Goal: Task Accomplishment & Management: Complete application form

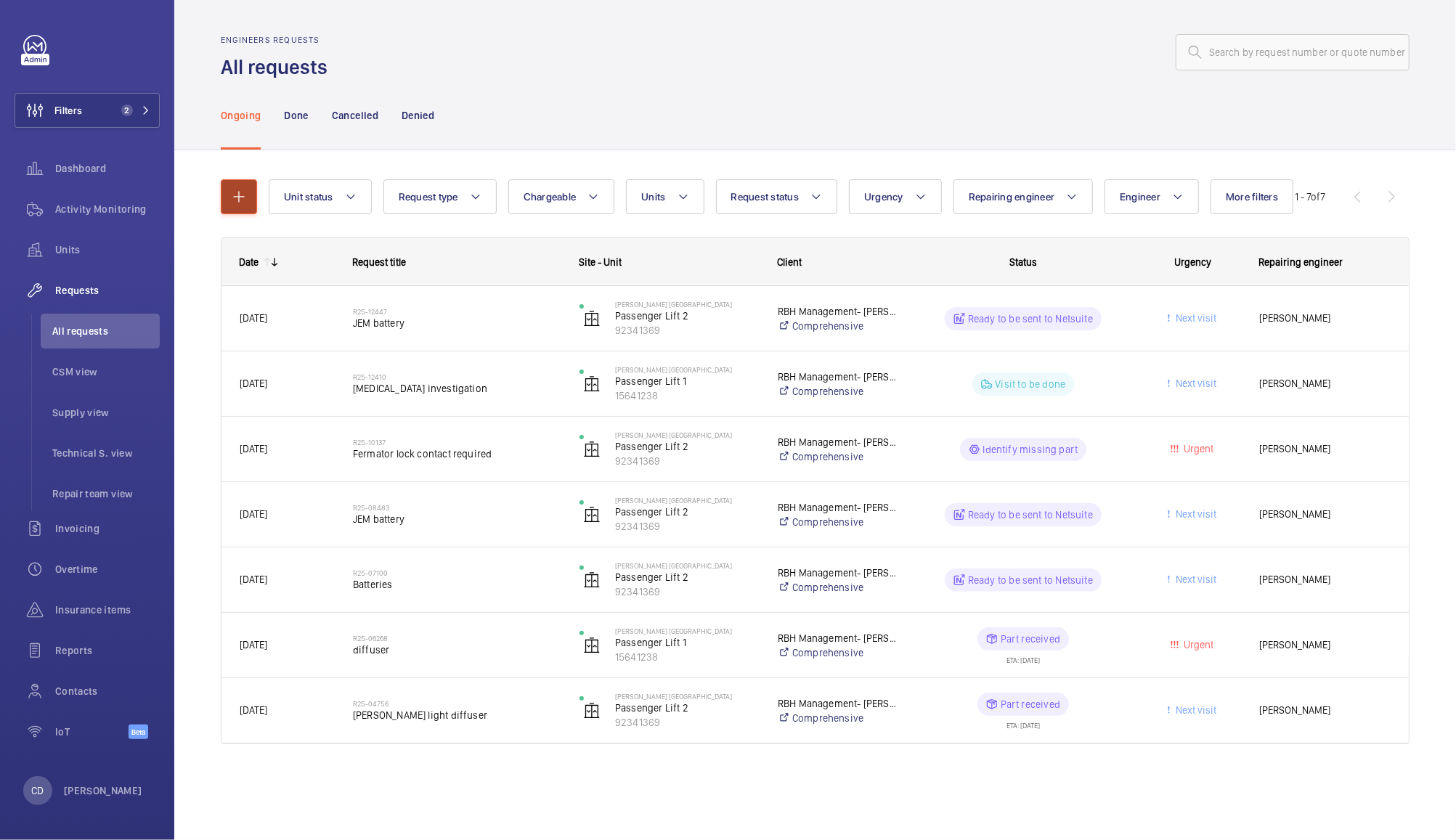
click at [233, 192] on mat-icon "button" at bounding box center [239, 197] width 18 height 18
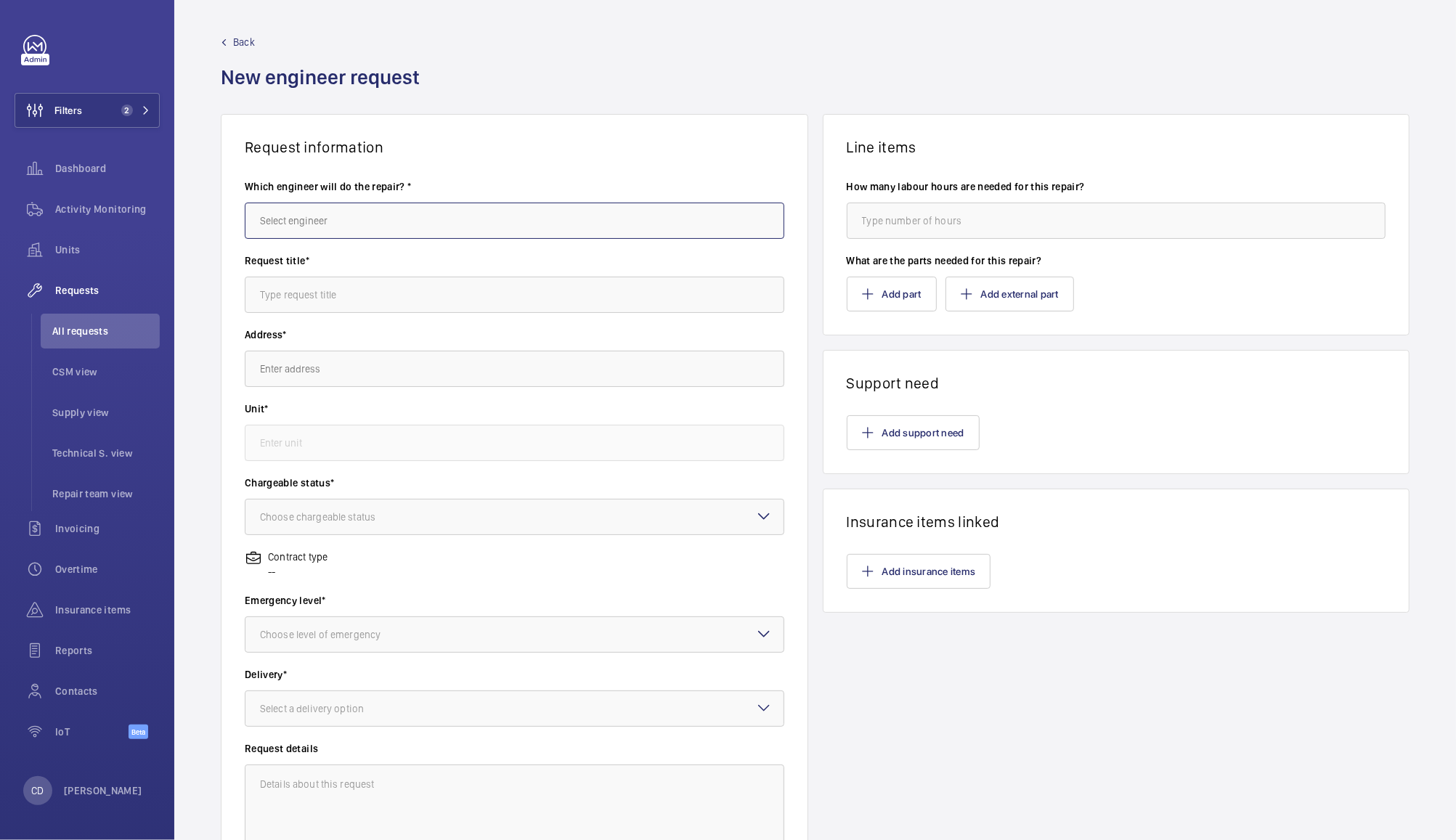
click at [647, 225] on input "text" at bounding box center [515, 221] width 540 height 37
type input "l"
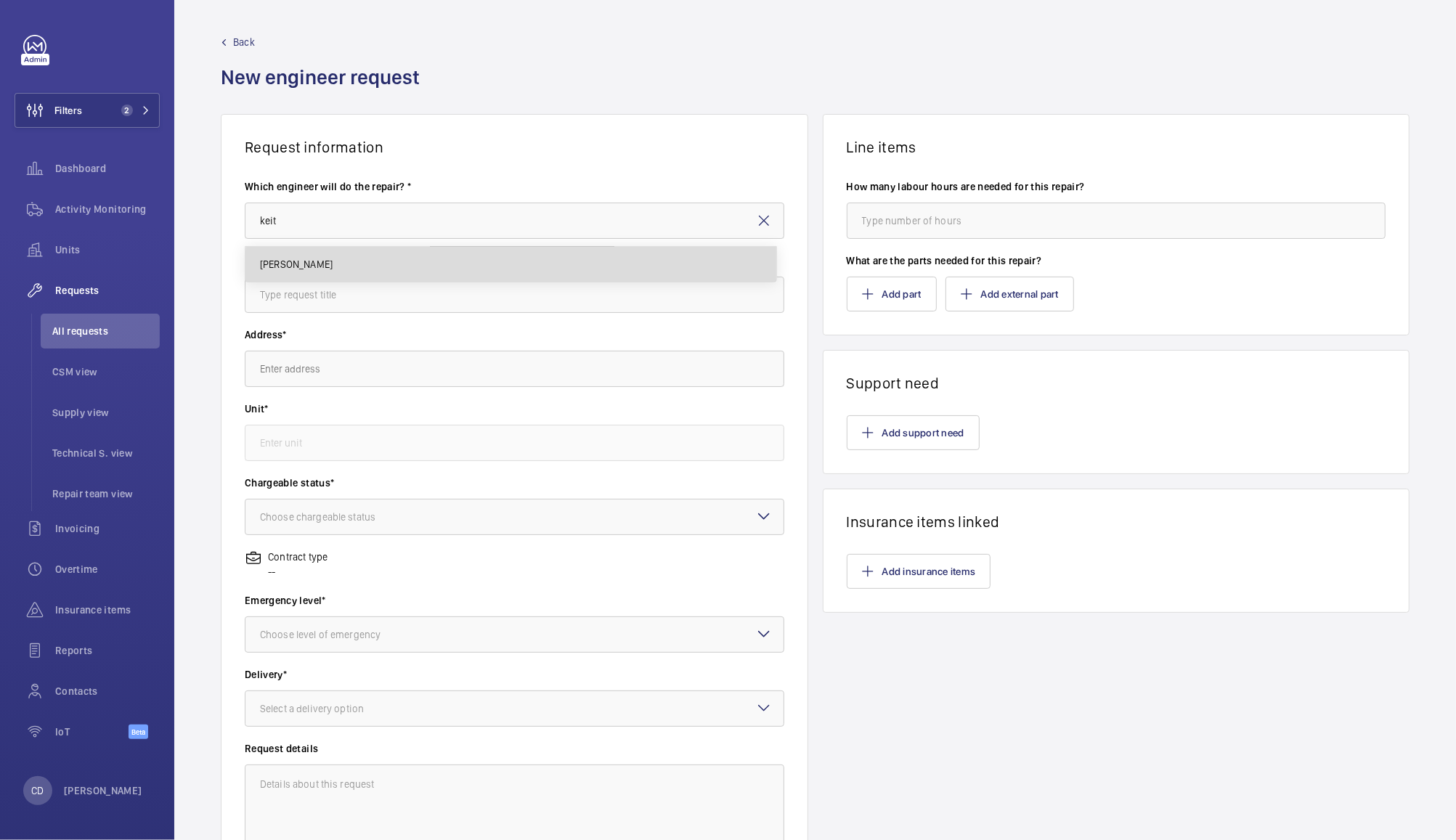
click at [662, 273] on mat-option "[PERSON_NAME]" at bounding box center [511, 264] width 531 height 35
type input "[PERSON_NAME]"
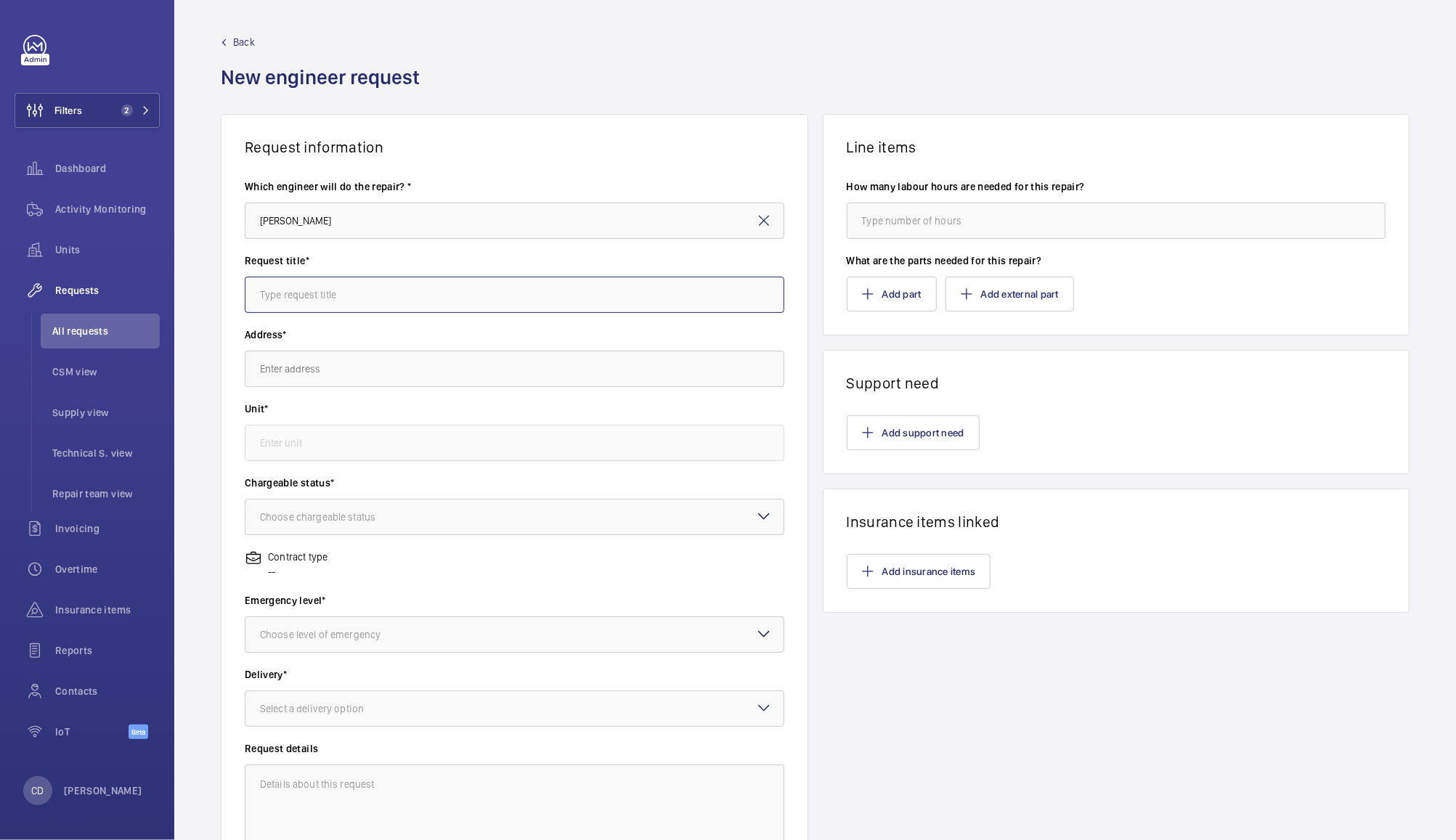
click at [663, 300] on input "text" at bounding box center [515, 295] width 540 height 37
type input "Two man repair team - Waterside Apartments, [GEOGRAPHIC_DATA]"
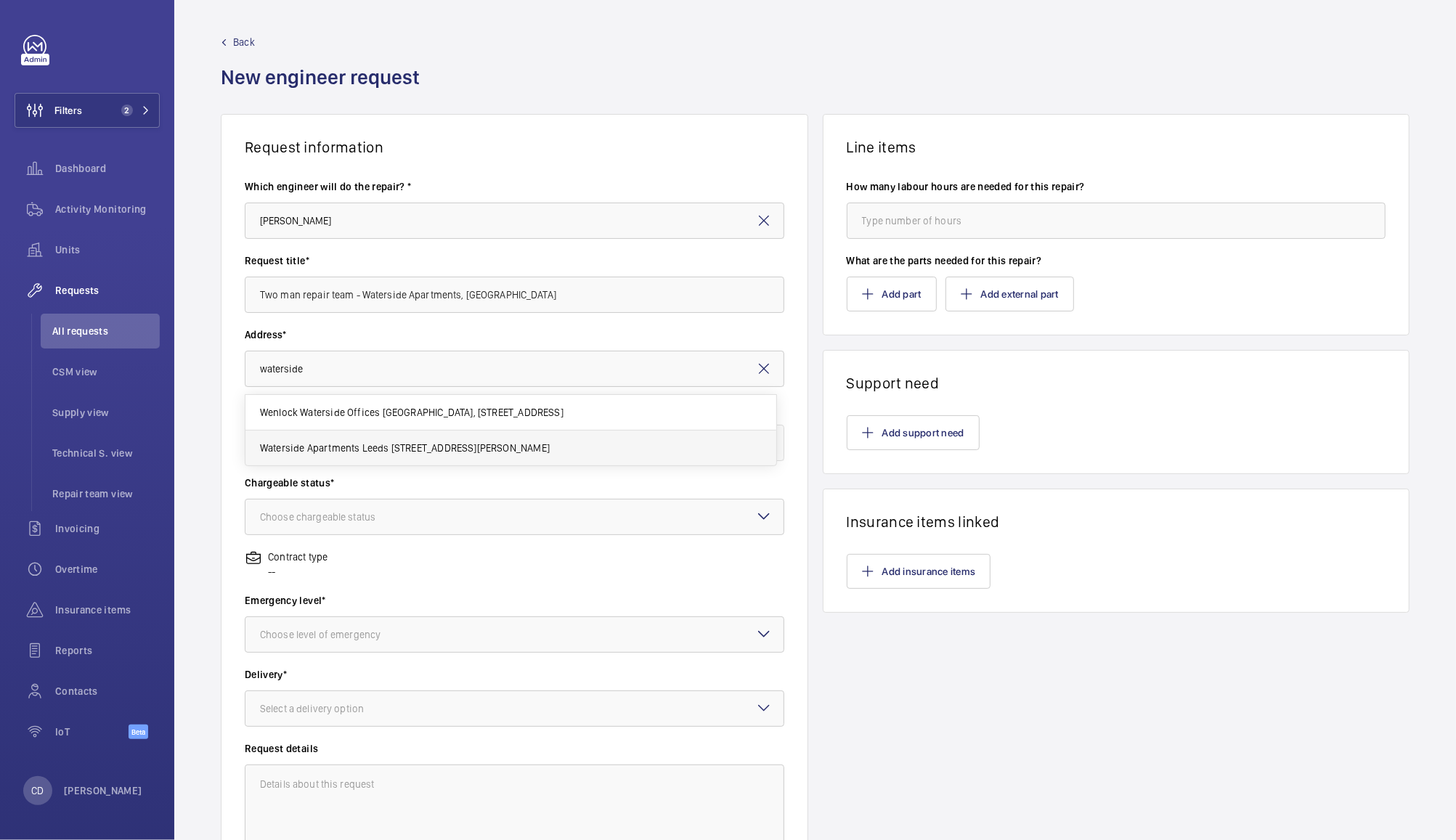
click at [549, 453] on span "Waterside Apartments Leeds [STREET_ADDRESS][PERSON_NAME]" at bounding box center [404, 448] width 289 height 14
type input "Waterside Apartments Leeds [STREET_ADDRESS][PERSON_NAME]"
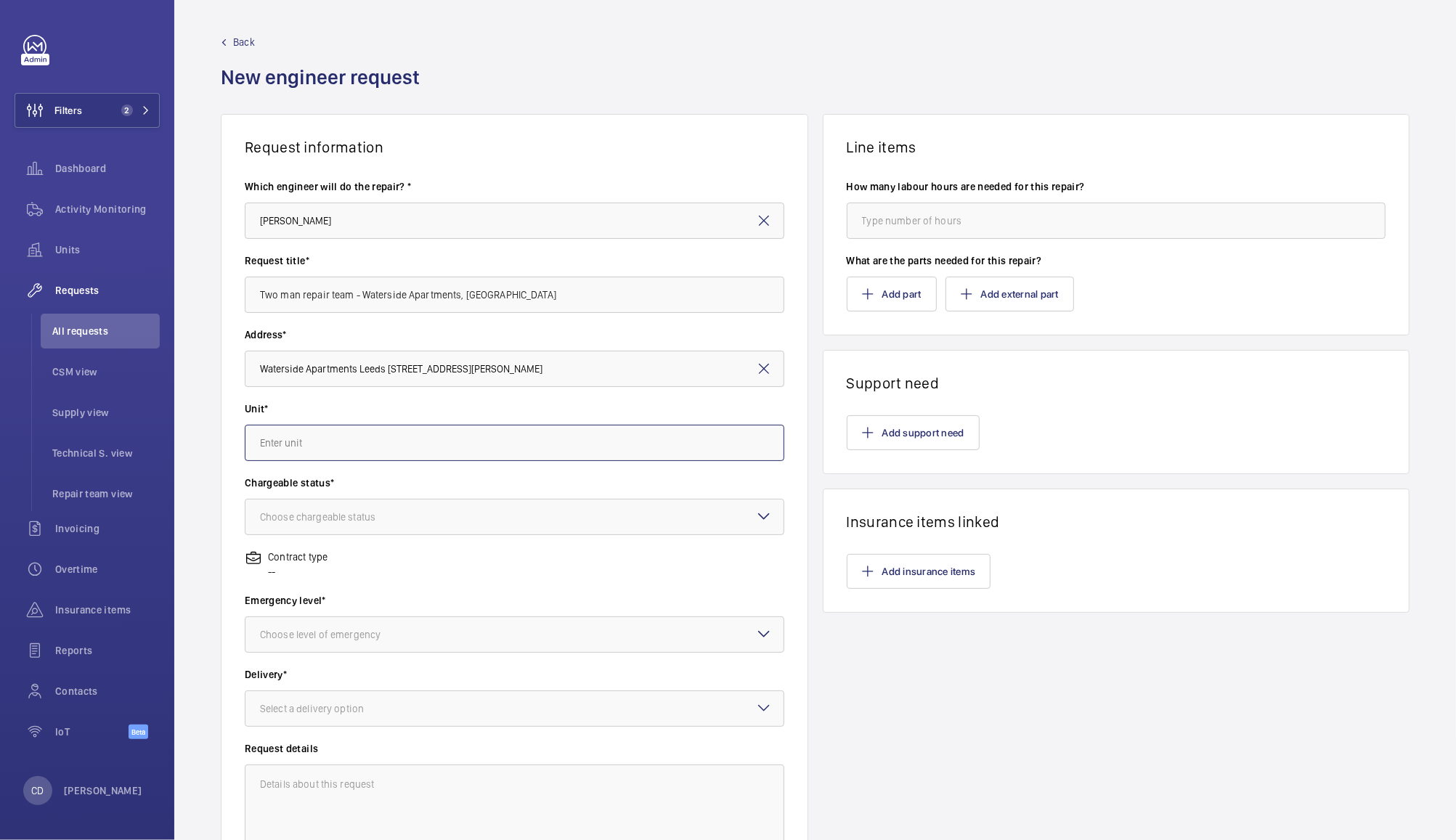
click at [622, 437] on input "text" at bounding box center [515, 443] width 540 height 37
click at [593, 526] on mat-option "55901479 - Passenger Lift 1 montague" at bounding box center [511, 522] width 531 height 35
type input "55901479 - Passenger Lift 1 montague"
click at [620, 516] on div at bounding box center [515, 517] width 538 height 35
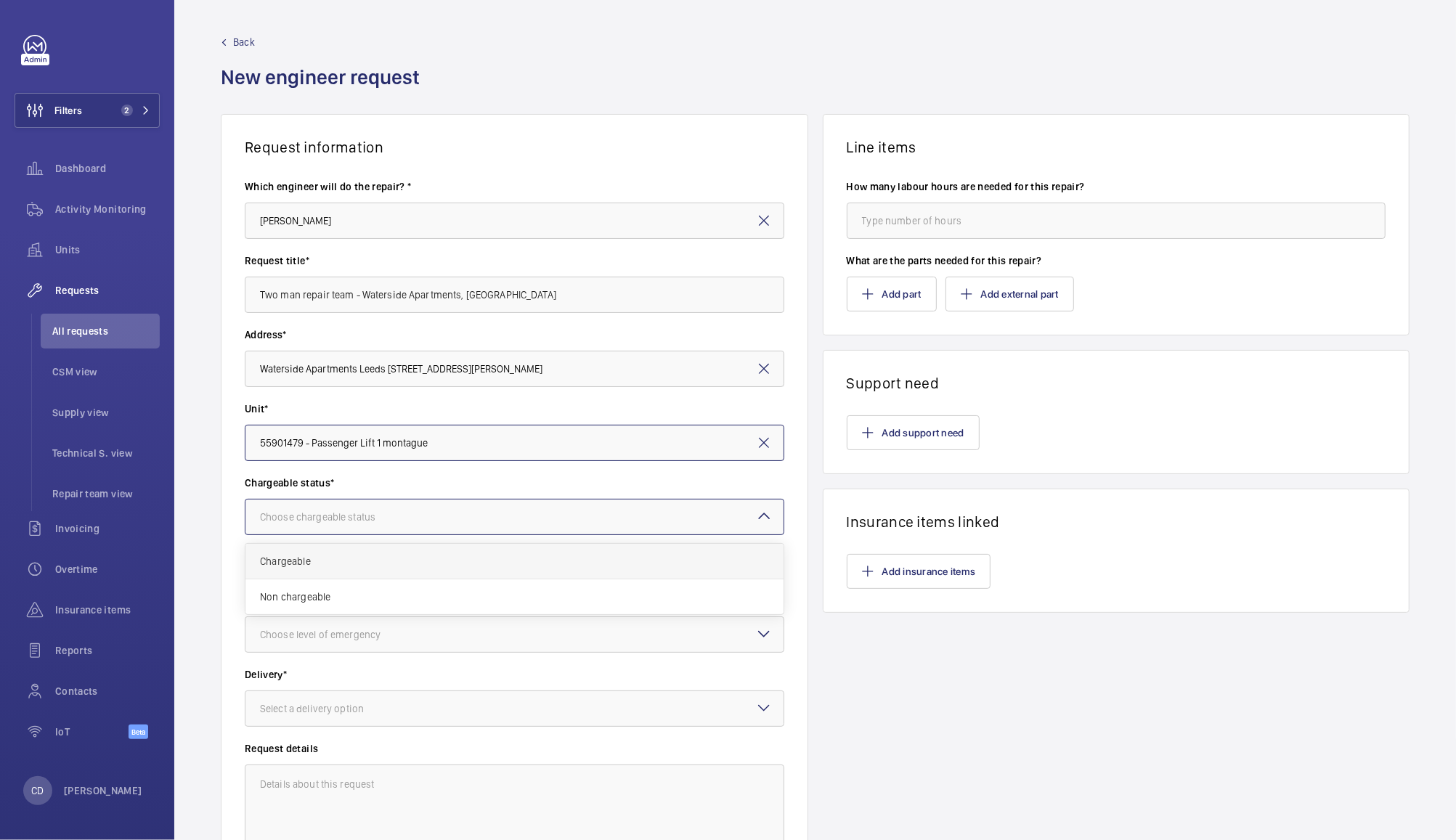
click at [584, 558] on span "Chargeable" at bounding box center [515, 561] width 509 height 14
click at [581, 632] on div at bounding box center [515, 634] width 538 height 35
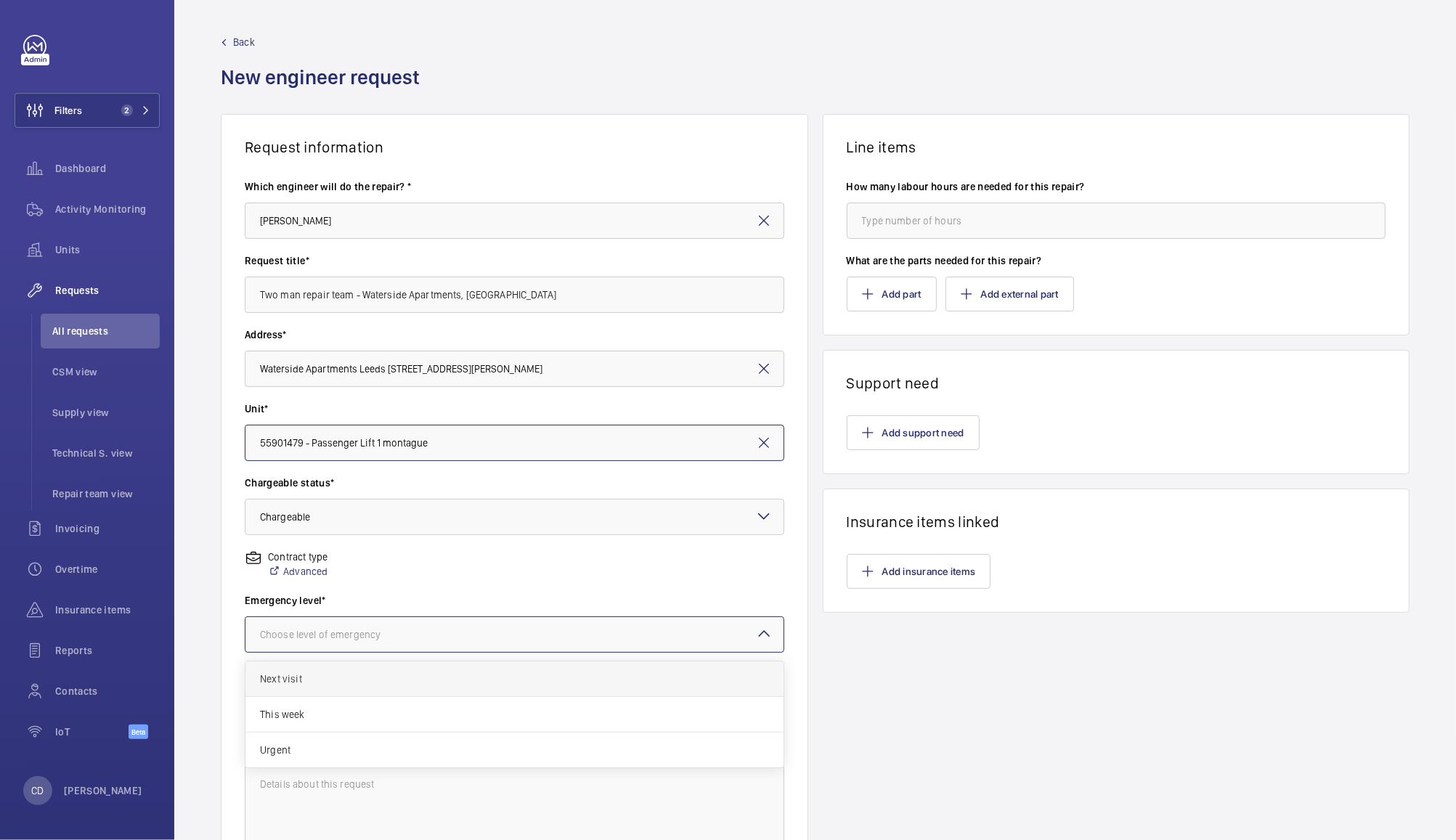
click at [529, 674] on span "Next visit" at bounding box center [515, 679] width 509 height 14
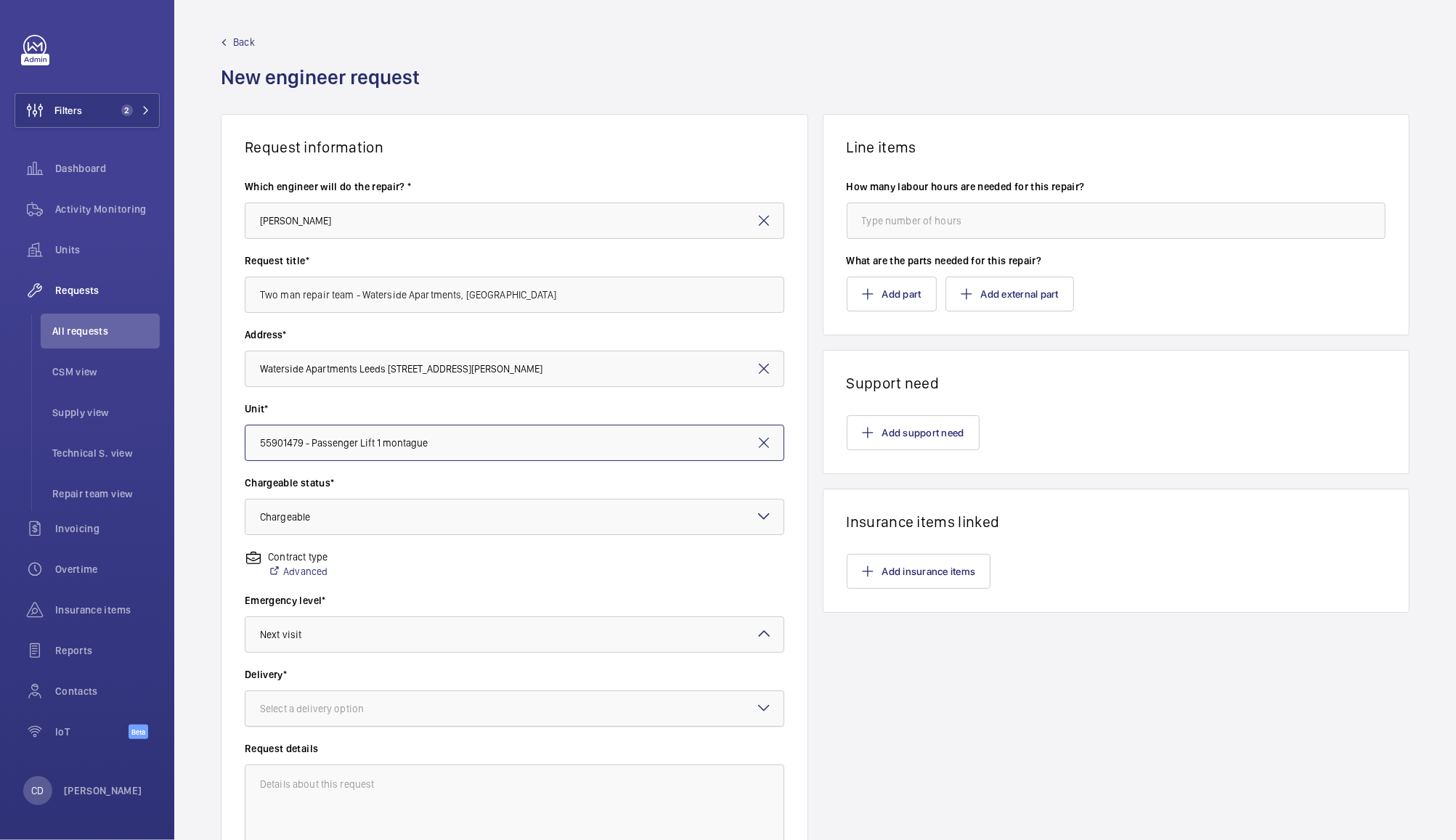
click at [541, 703] on div at bounding box center [515, 708] width 538 height 35
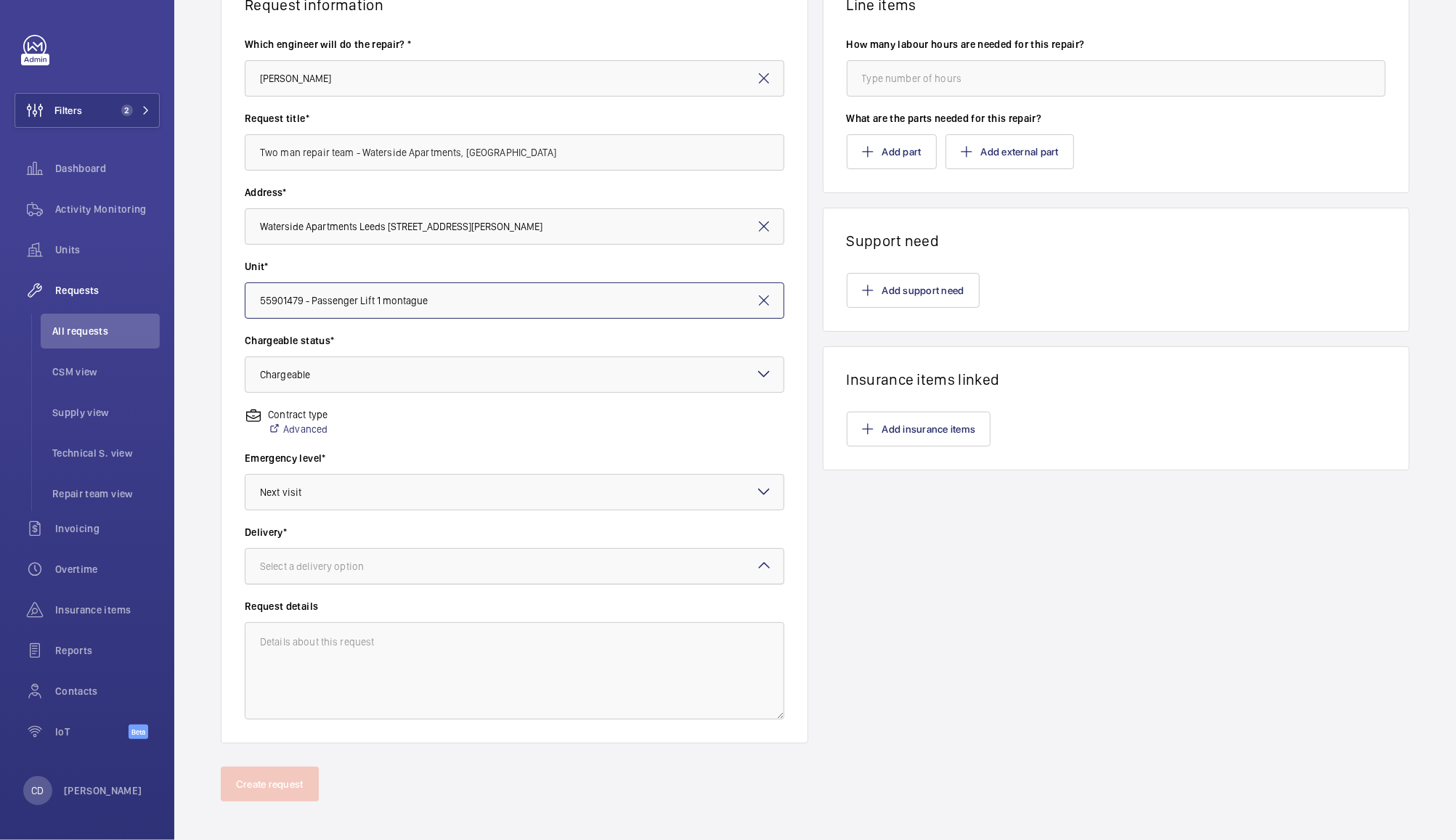
scroll to position [146, 0]
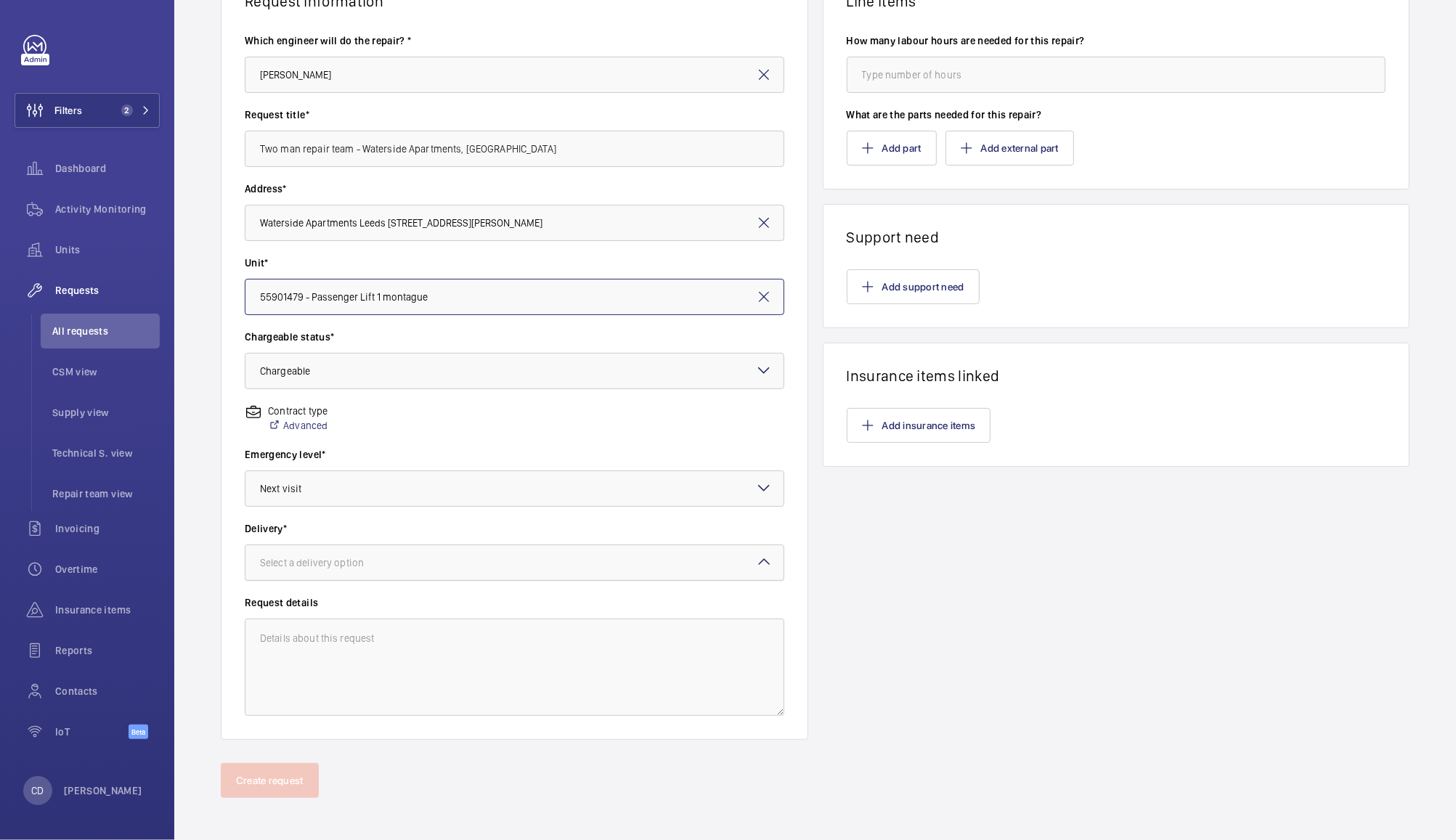
click at [636, 545] on div "Select a delivery option" at bounding box center [515, 563] width 540 height 37
click at [591, 636] on span "On site" at bounding box center [515, 643] width 509 height 14
click at [592, 663] on textarea at bounding box center [515, 667] width 540 height 97
click at [492, 657] on textarea at bounding box center [515, 667] width 540 height 97
click at [622, 644] on textarea "Request from client to attend site Square lift car" at bounding box center [515, 667] width 540 height 97
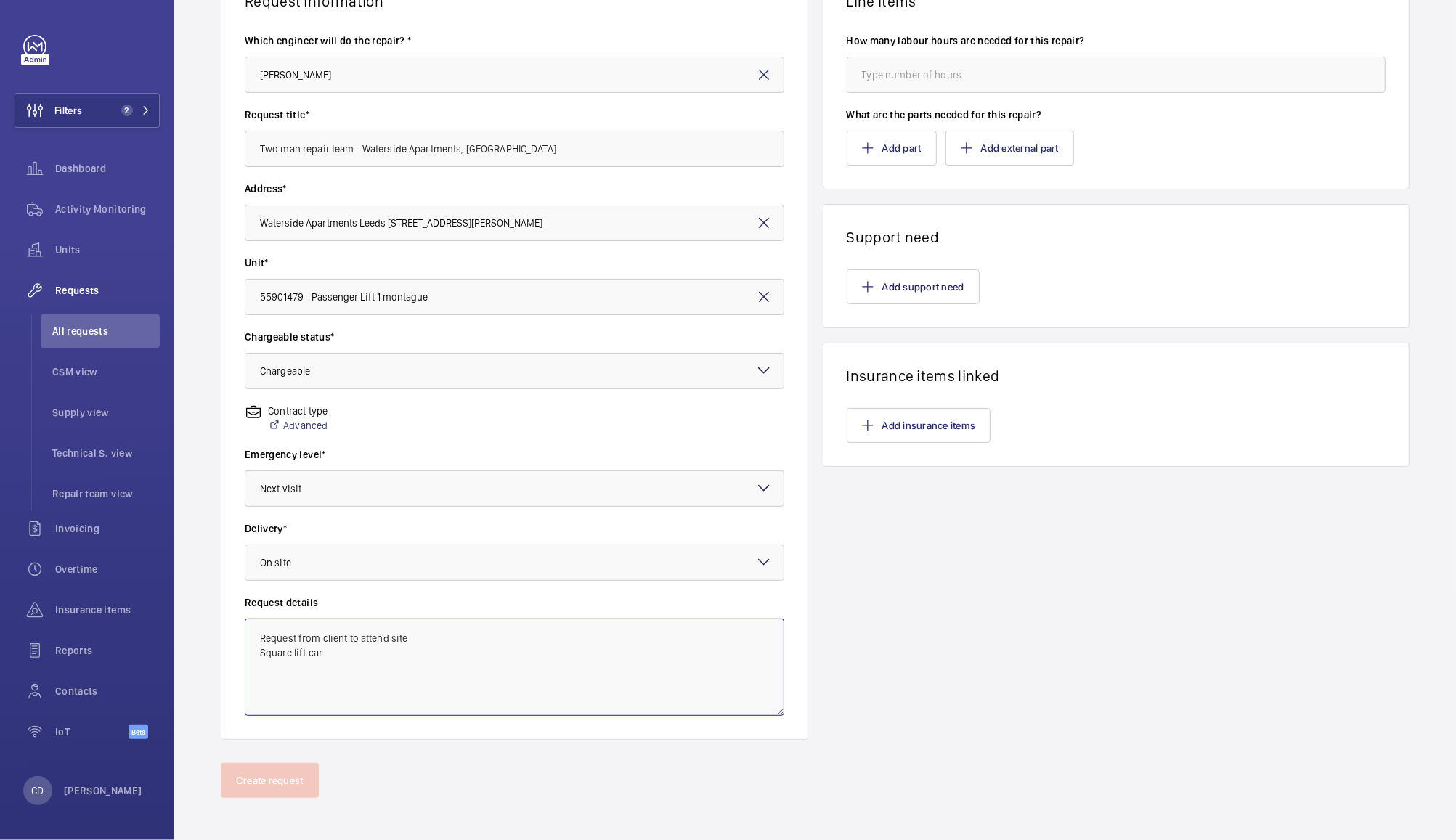
click at [694, 651] on textarea "Request from client to attend site Square lift car" at bounding box center [515, 667] width 540 height 97
click at [459, 636] on textarea "Request from client to attend site Square lift car" at bounding box center [515, 667] width 540 height 97
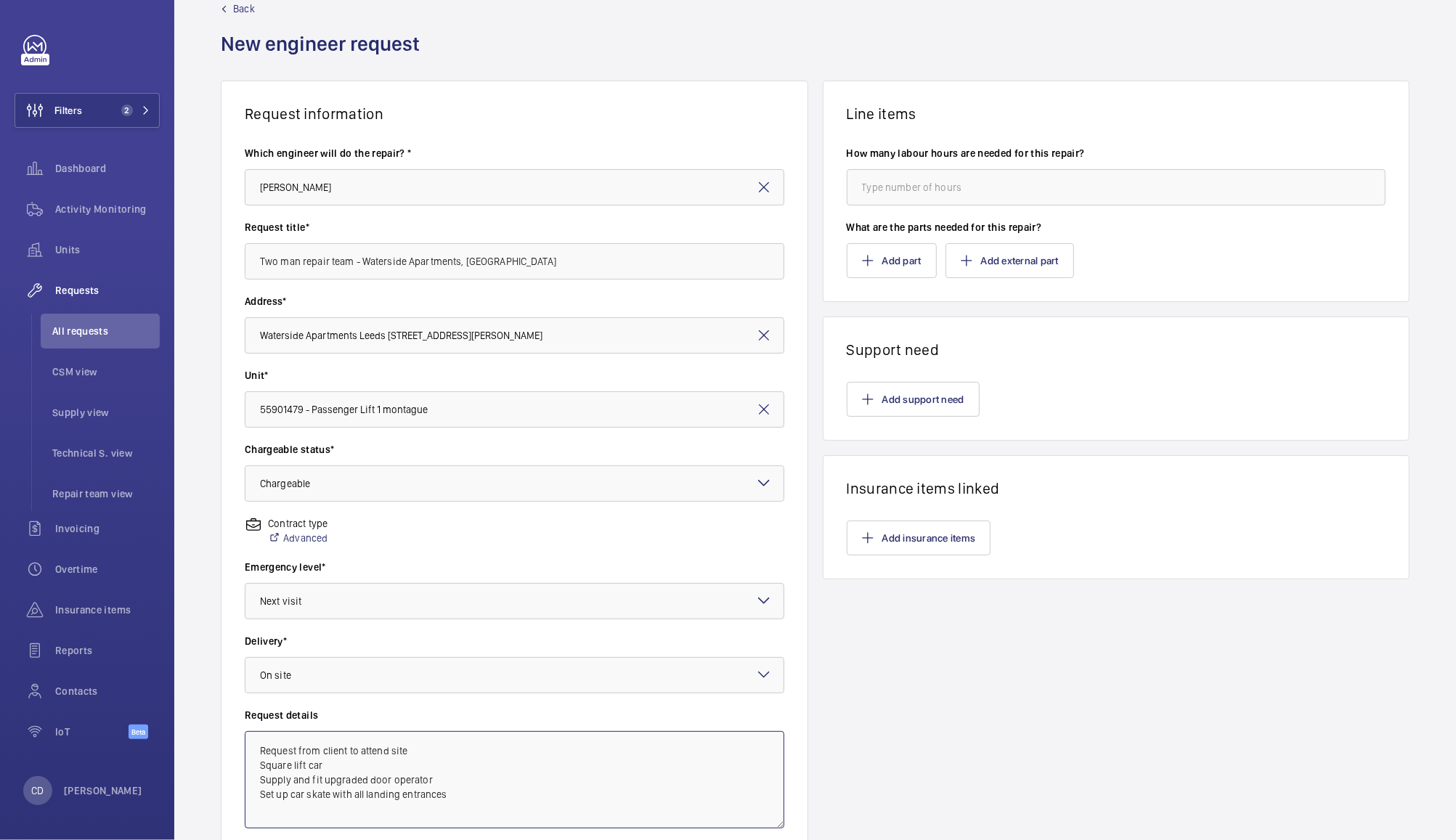
scroll to position [8, 0]
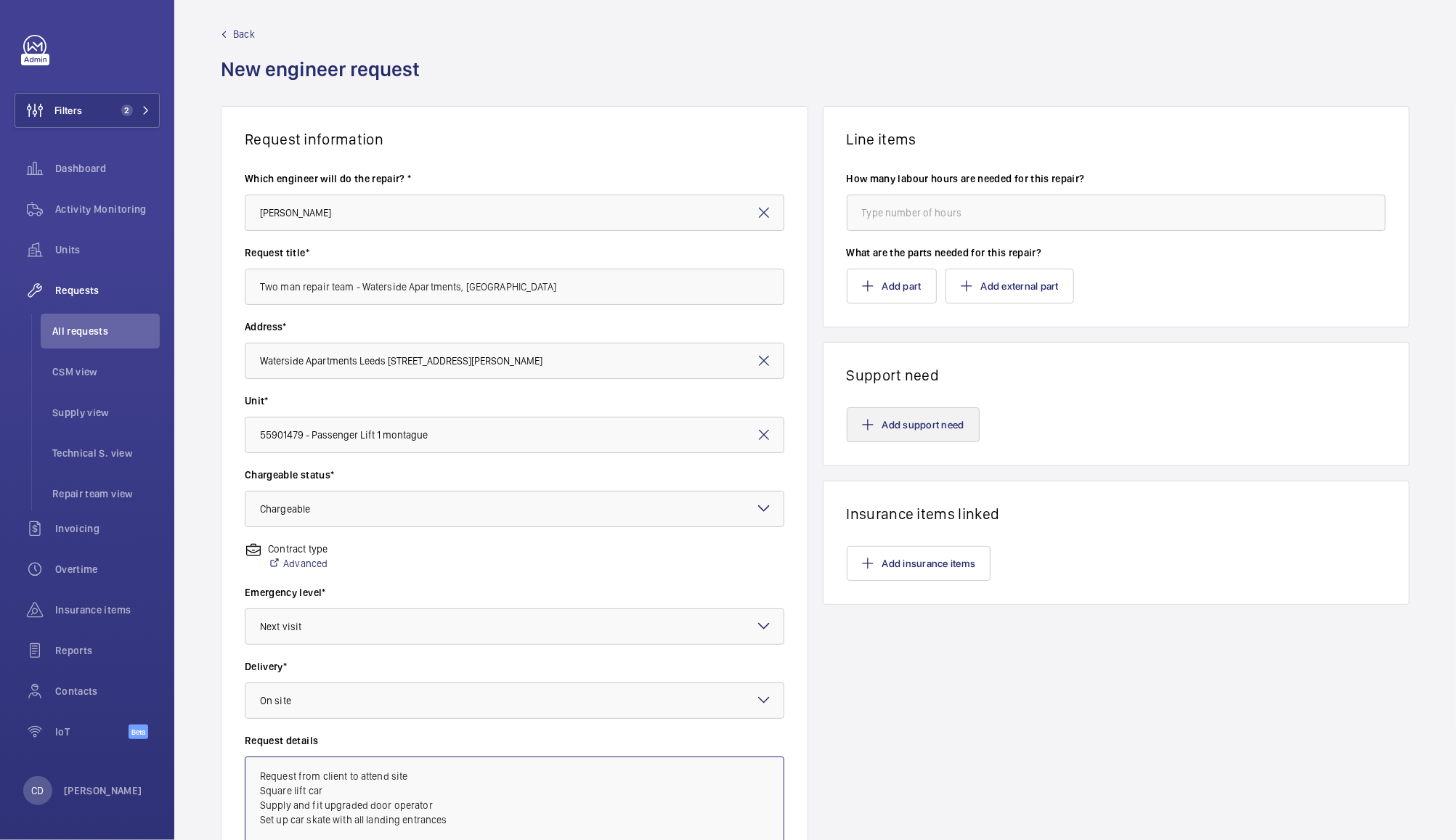
type textarea "Request from client to attend site Square lift car Supply and fit upgraded door…"
click at [941, 420] on button "Add support need" at bounding box center [913, 424] width 133 height 35
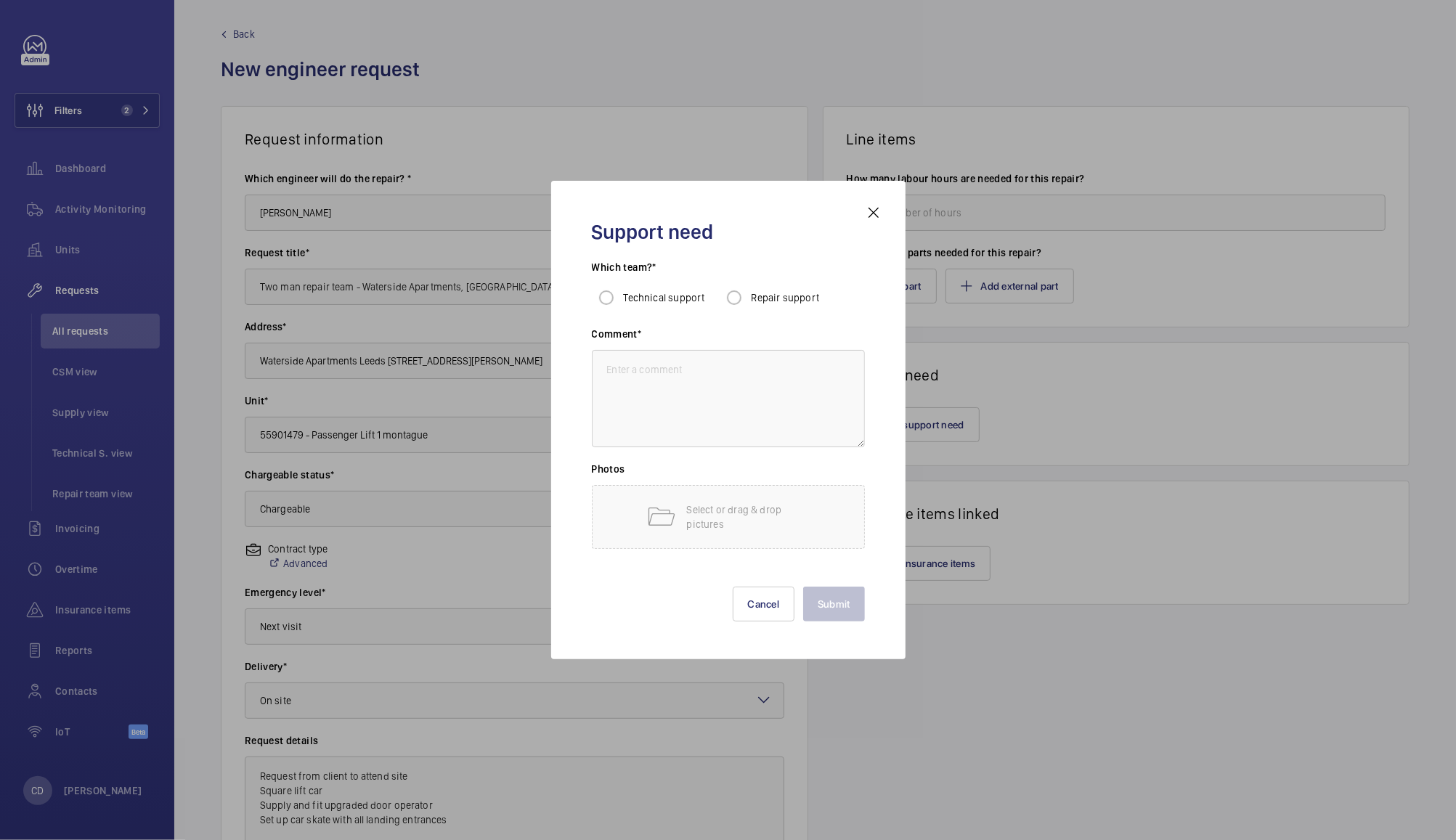
click at [808, 301] on span "Repair support" at bounding box center [785, 298] width 69 height 12
click at [749, 301] on input "Repair support" at bounding box center [734, 298] width 29 height 29
radio input "true"
click at [789, 374] on textarea at bounding box center [728, 398] width 273 height 97
type textarea "Possibly three days required on site"
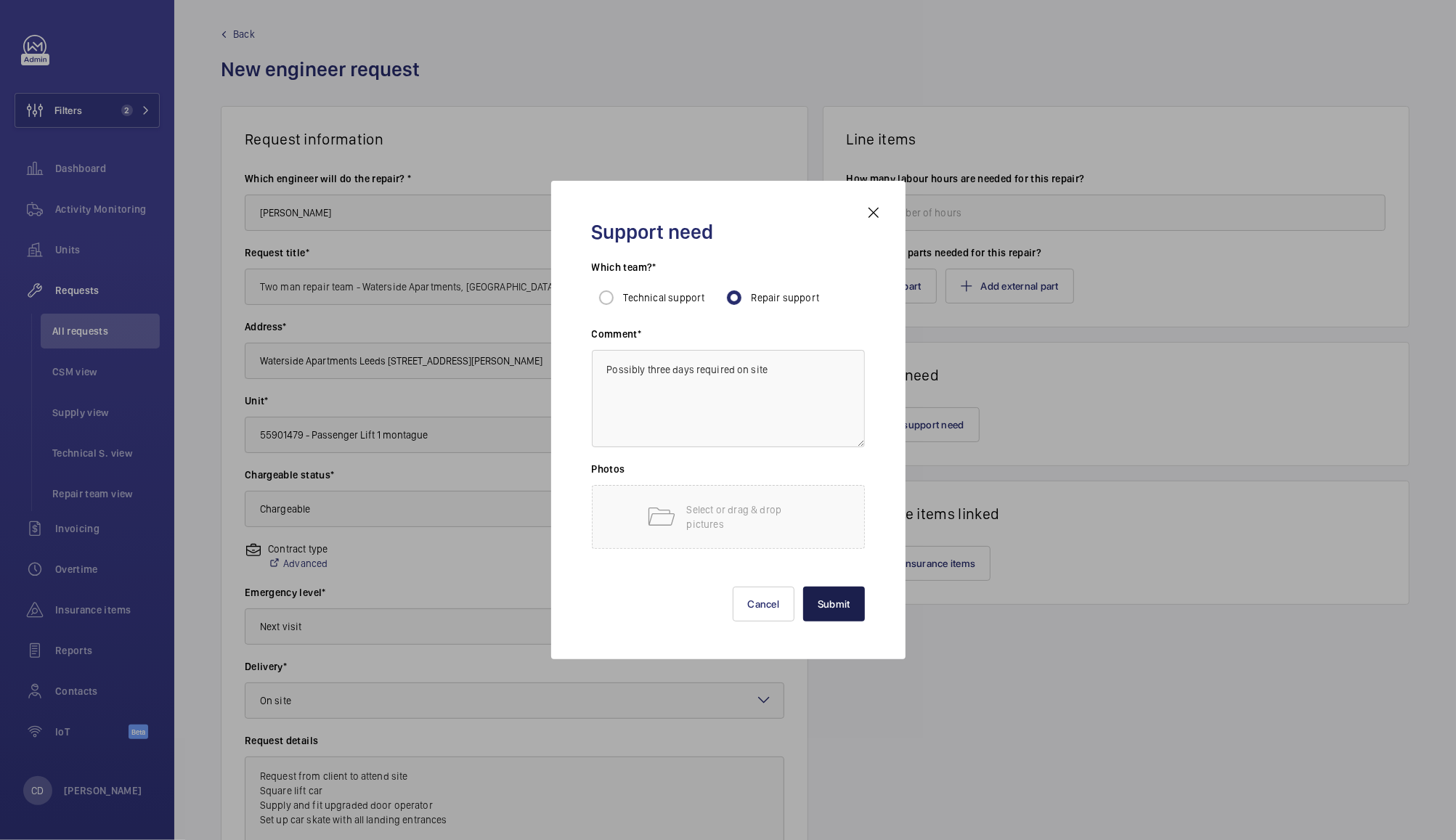
click at [836, 616] on button "Submit" at bounding box center [834, 604] width 61 height 35
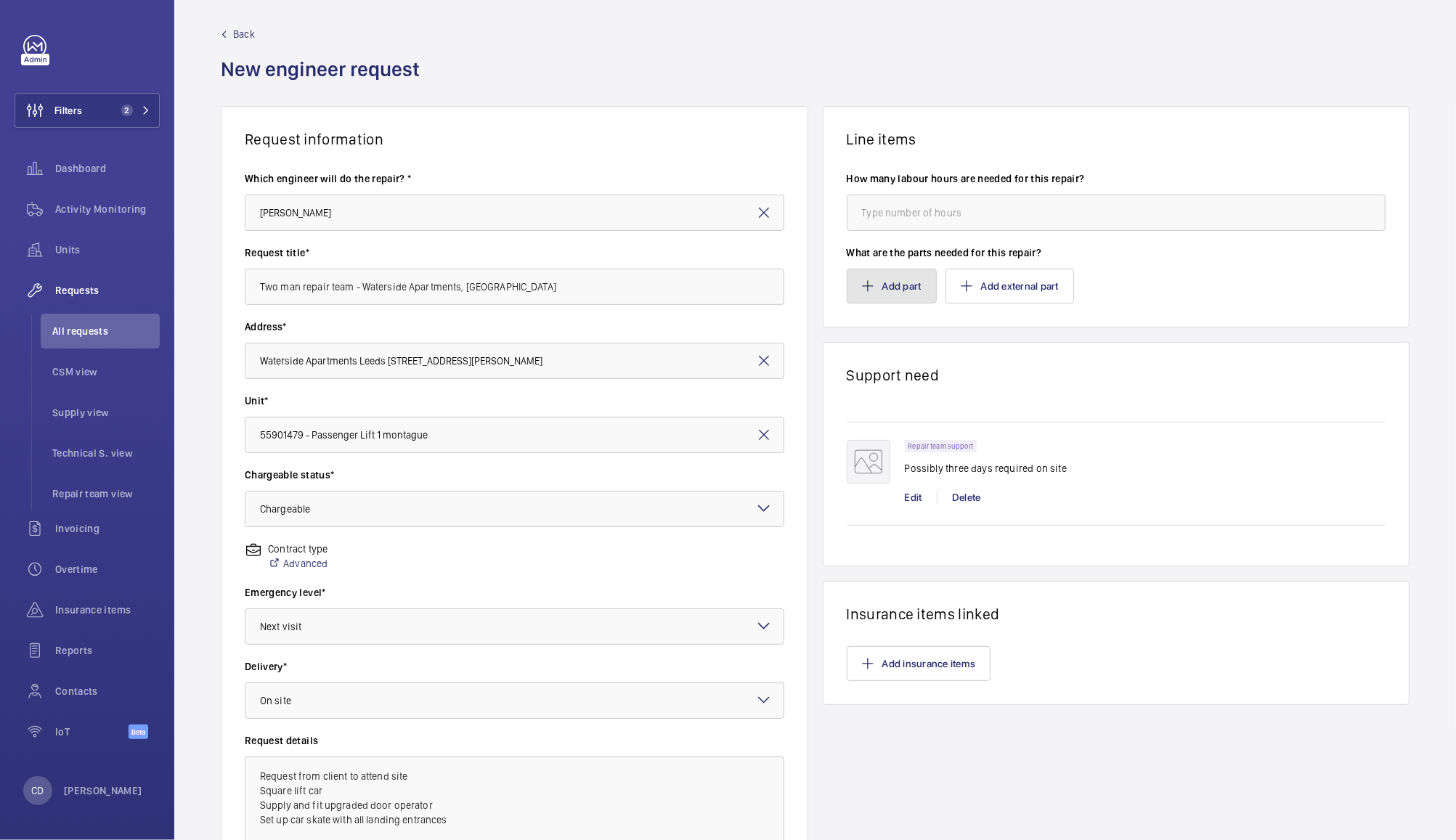
click at [903, 280] on button "Add part" at bounding box center [891, 286] width 90 height 35
click at [885, 288] on div "Assign catalog part on request Select every part needed to add it to the reques…" at bounding box center [728, 429] width 732 height 417
click at [362, 285] on div "Assign catalog part on request Select every part needed to add it to the reques…" at bounding box center [728, 429] width 732 height 417
click at [385, 293] on input "text" at bounding box center [469, 306] width 187 height 29
click at [385, 275] on div "Assign catalog part on request Select every part needed to add it to the reques…" at bounding box center [728, 429] width 732 height 417
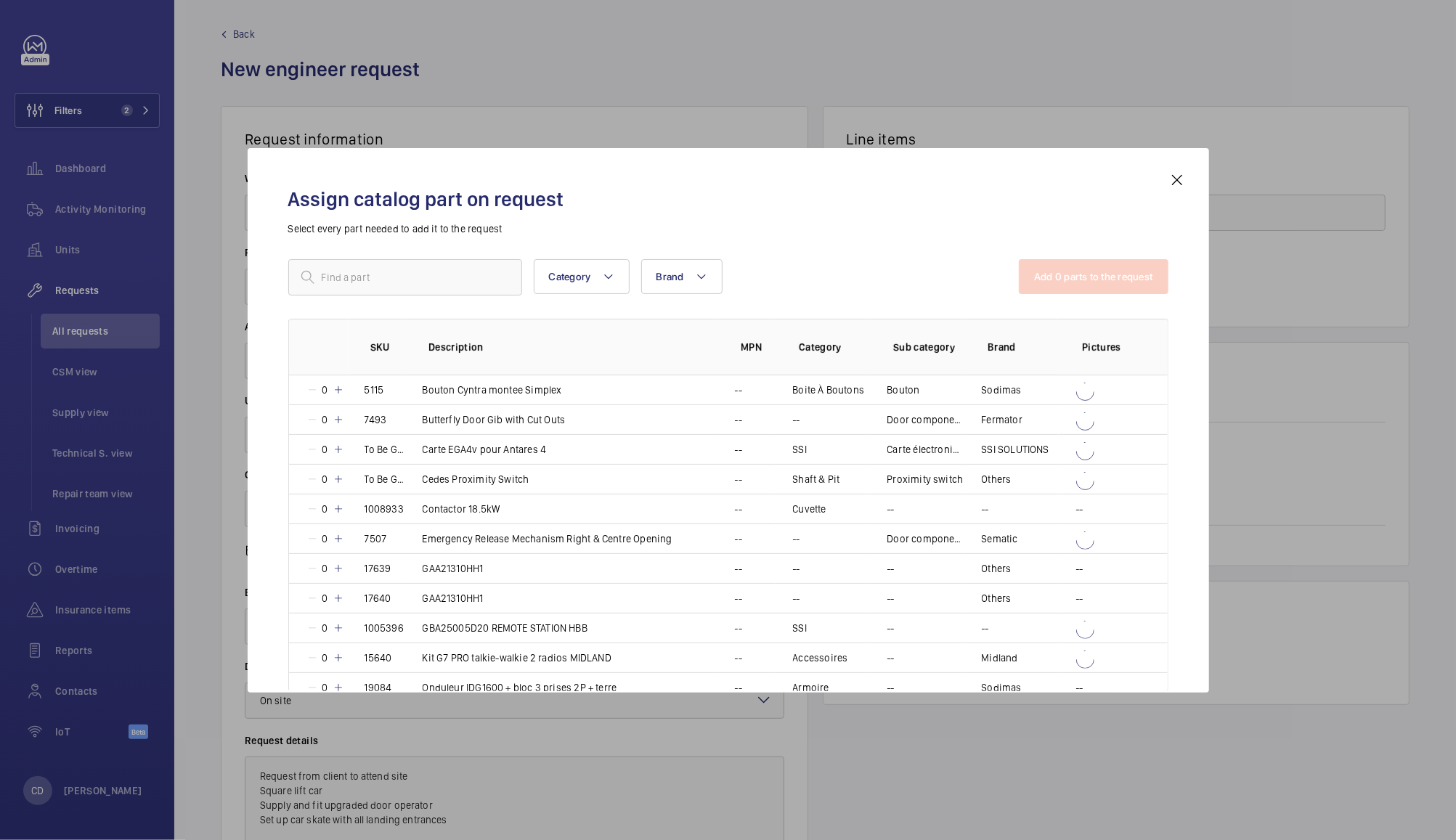
scroll to position [11, 0]
click at [449, 273] on input "text" at bounding box center [405, 277] width 234 height 37
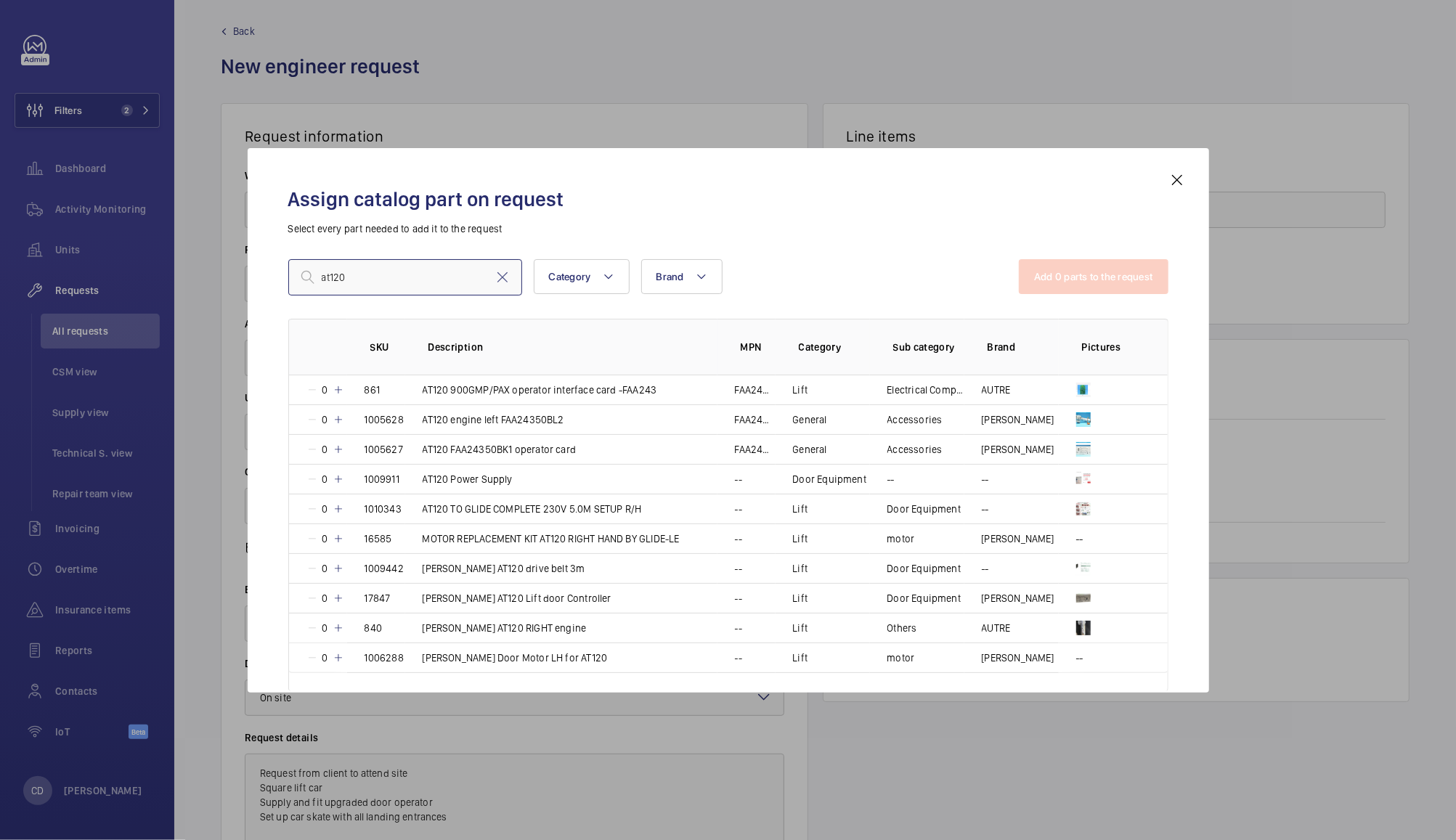
click at [478, 273] on input "at120" at bounding box center [405, 277] width 234 height 37
paste input "EAA5393A01"
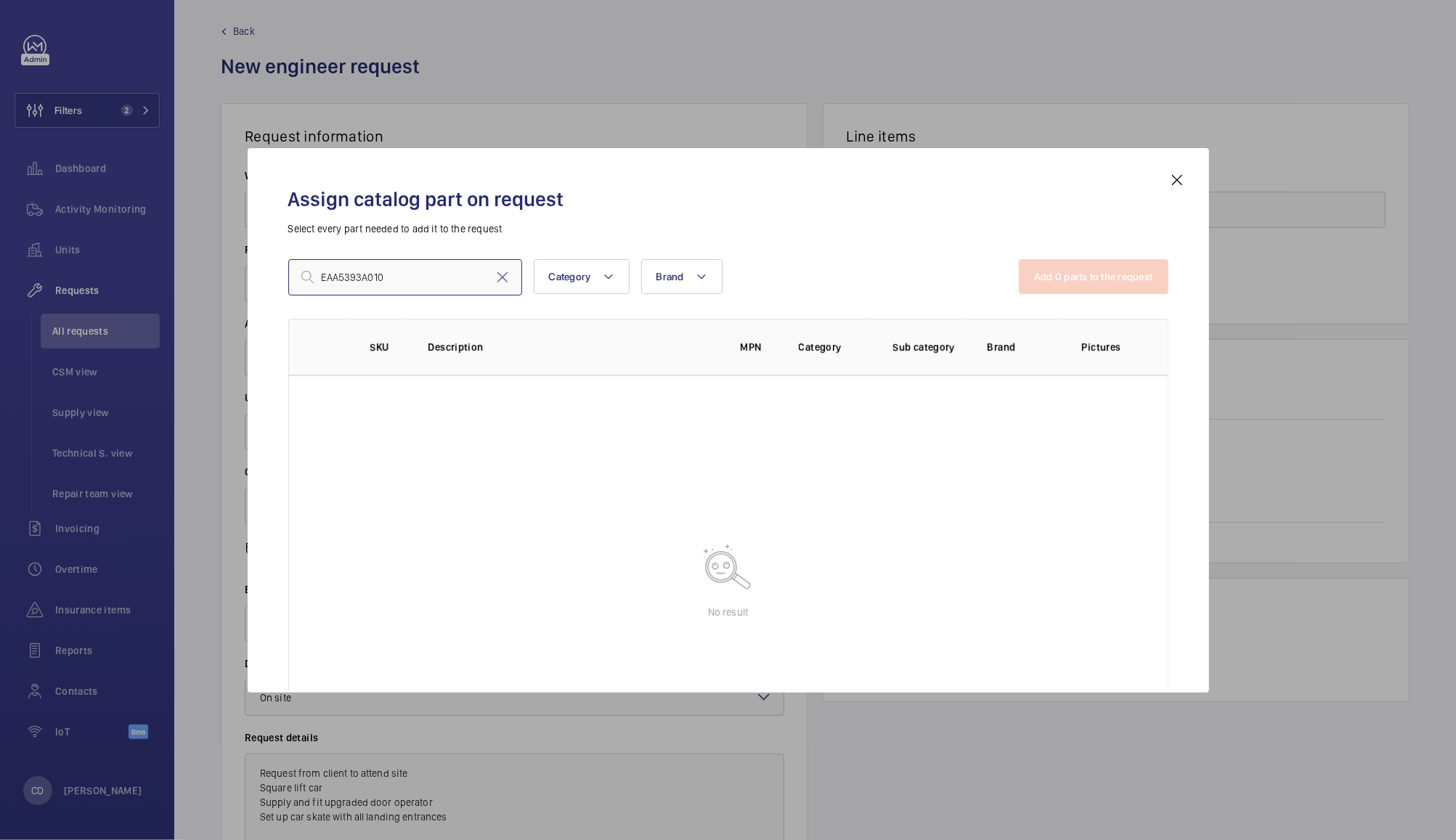
type input "EAA5393A010"
click at [1175, 180] on mat-icon at bounding box center [1177, 180] width 18 height 18
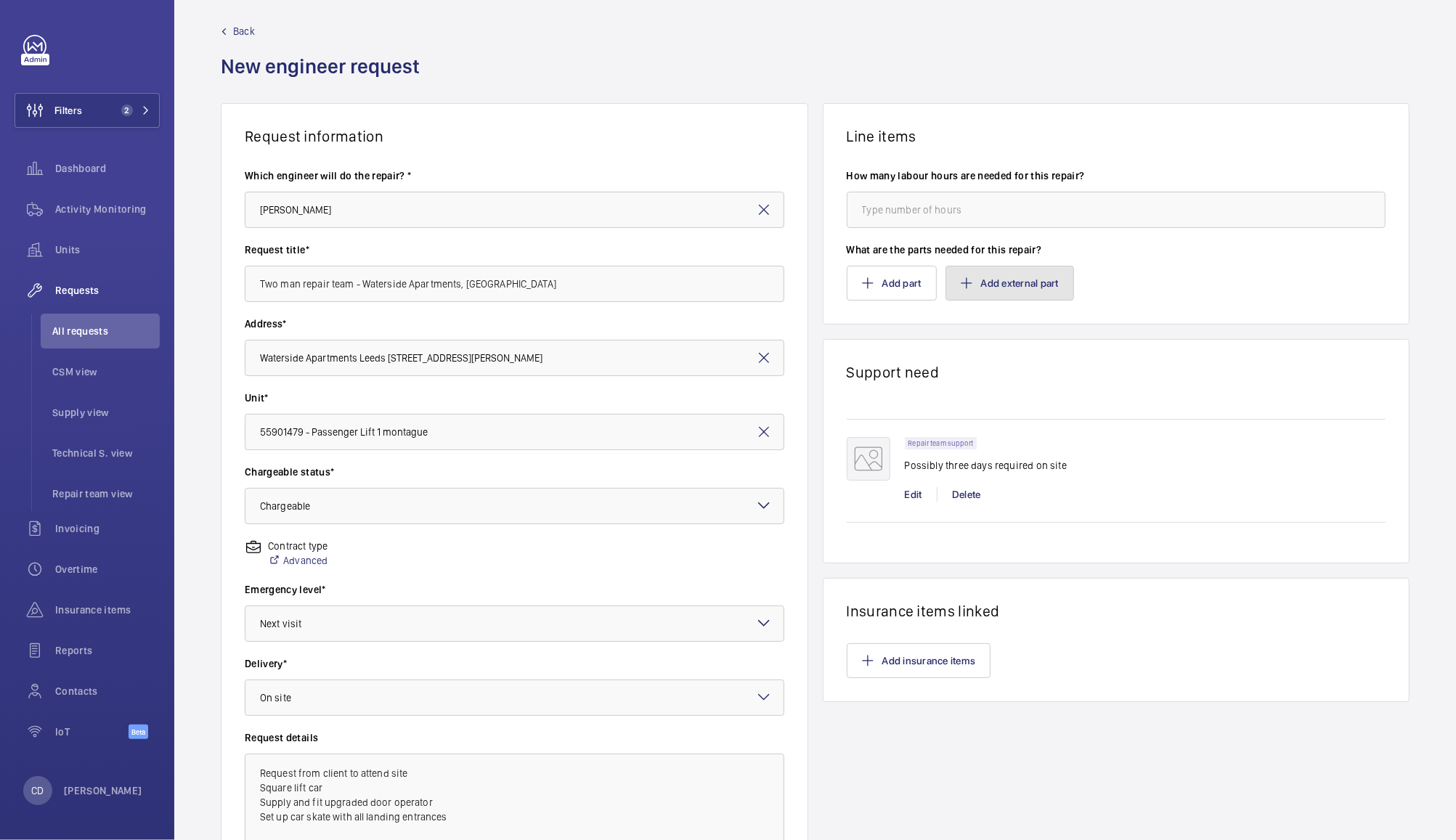
click at [1013, 276] on button "Add external part" at bounding box center [1010, 282] width 128 height 35
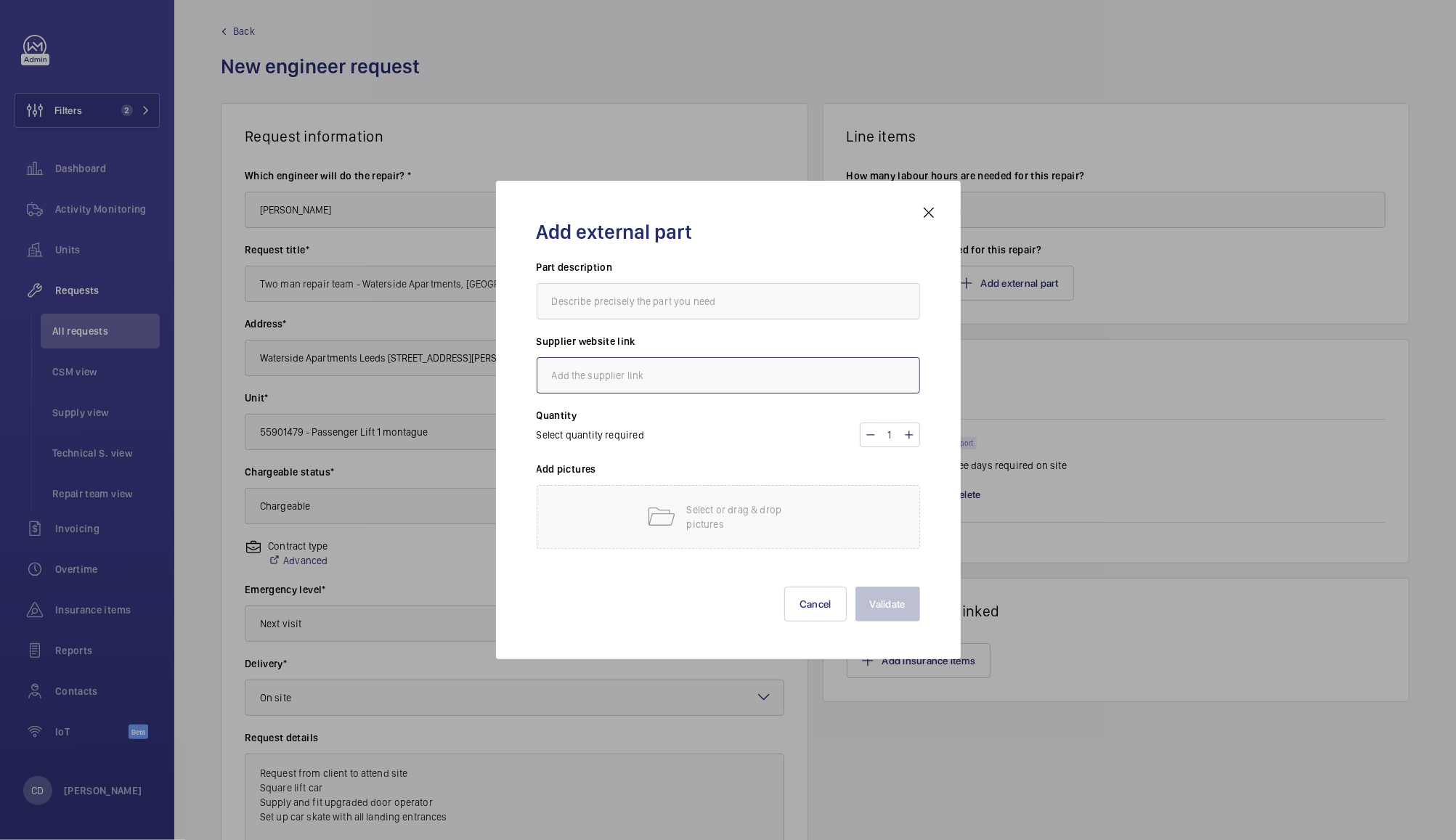
click at [703, 375] on input "text" at bounding box center [728, 375] width 384 height 37
paste input "[URL][DOMAIN_NAME]"
type input "[URL][DOMAIN_NAME]"
click at [816, 298] on input "text" at bounding box center [728, 301] width 384 height 37
click at [728, 288] on input "text" at bounding box center [728, 301] width 384 height 37
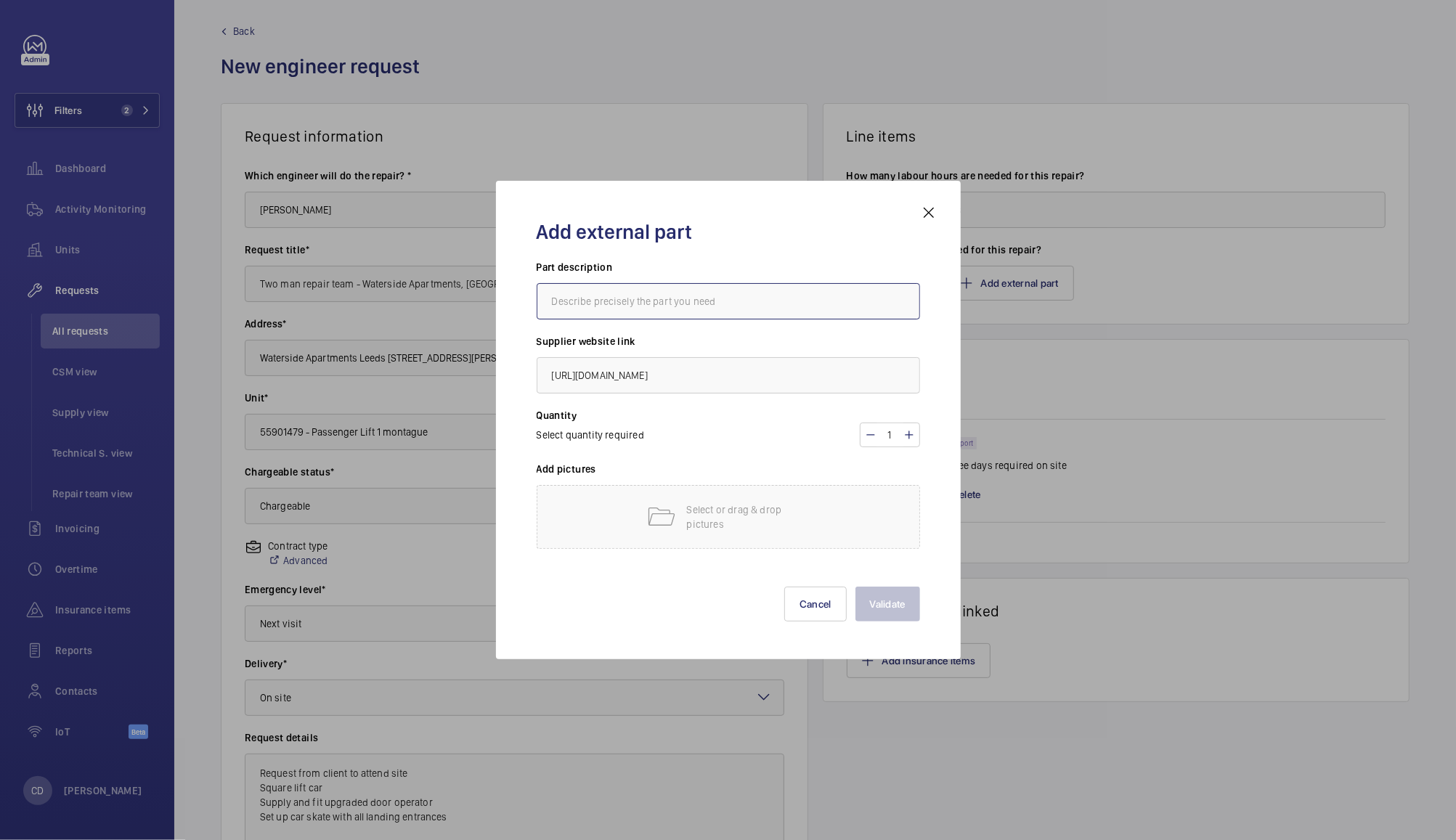
paste input "AT120 TO GLIDE COMPLETE 230V 5.0M SETUP R/H"
type input "AT120 TO GLIDE COMPLETE 230V 5.0M SETUP R/H"
click at [760, 511] on p "Select or drag & drop pictures" at bounding box center [748, 517] width 124 height 29
click at [712, 514] on p "Select or drag & drop pictures" at bounding box center [748, 517] width 124 height 29
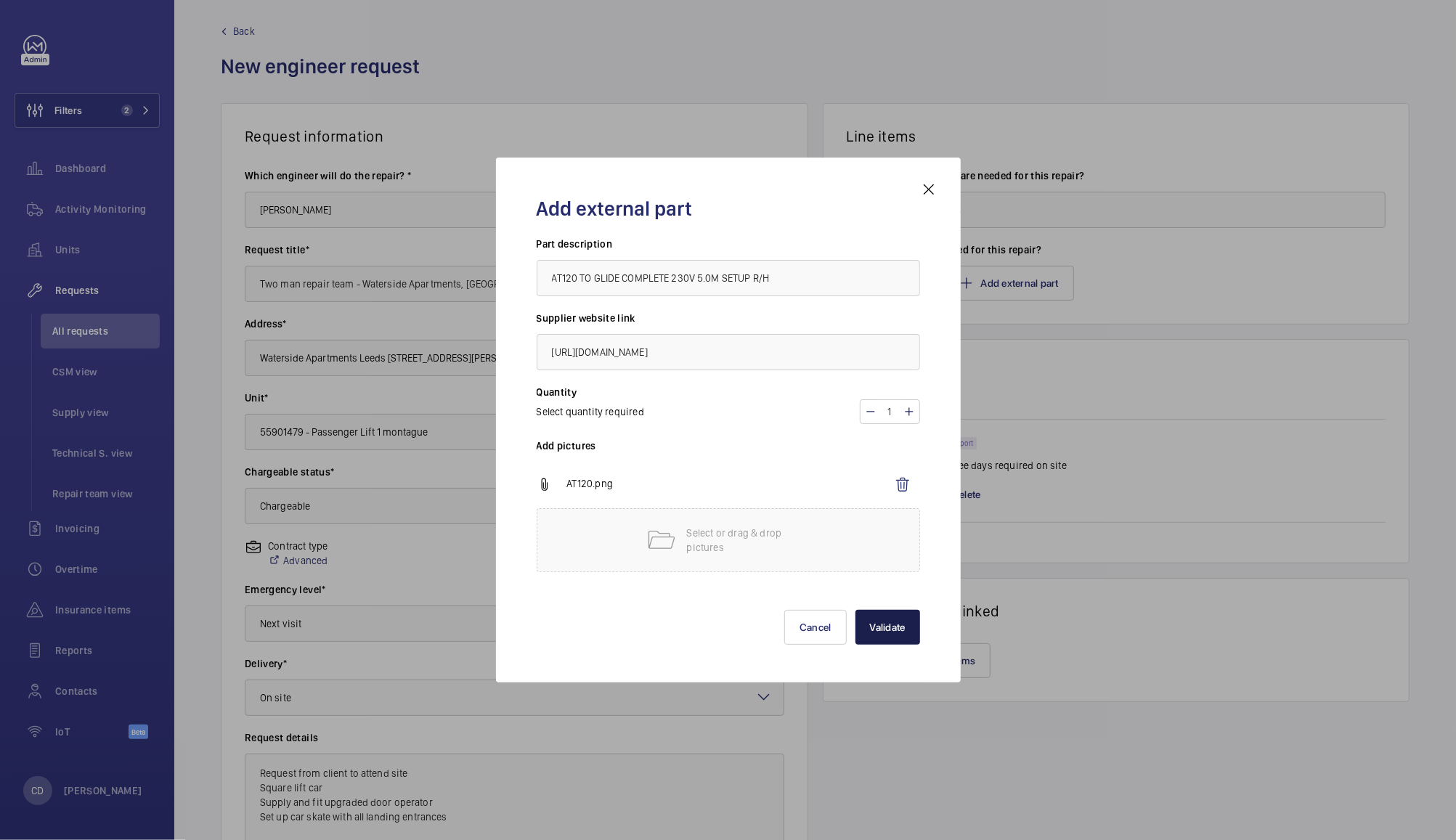
click at [889, 632] on button "Validate" at bounding box center [888, 627] width 65 height 35
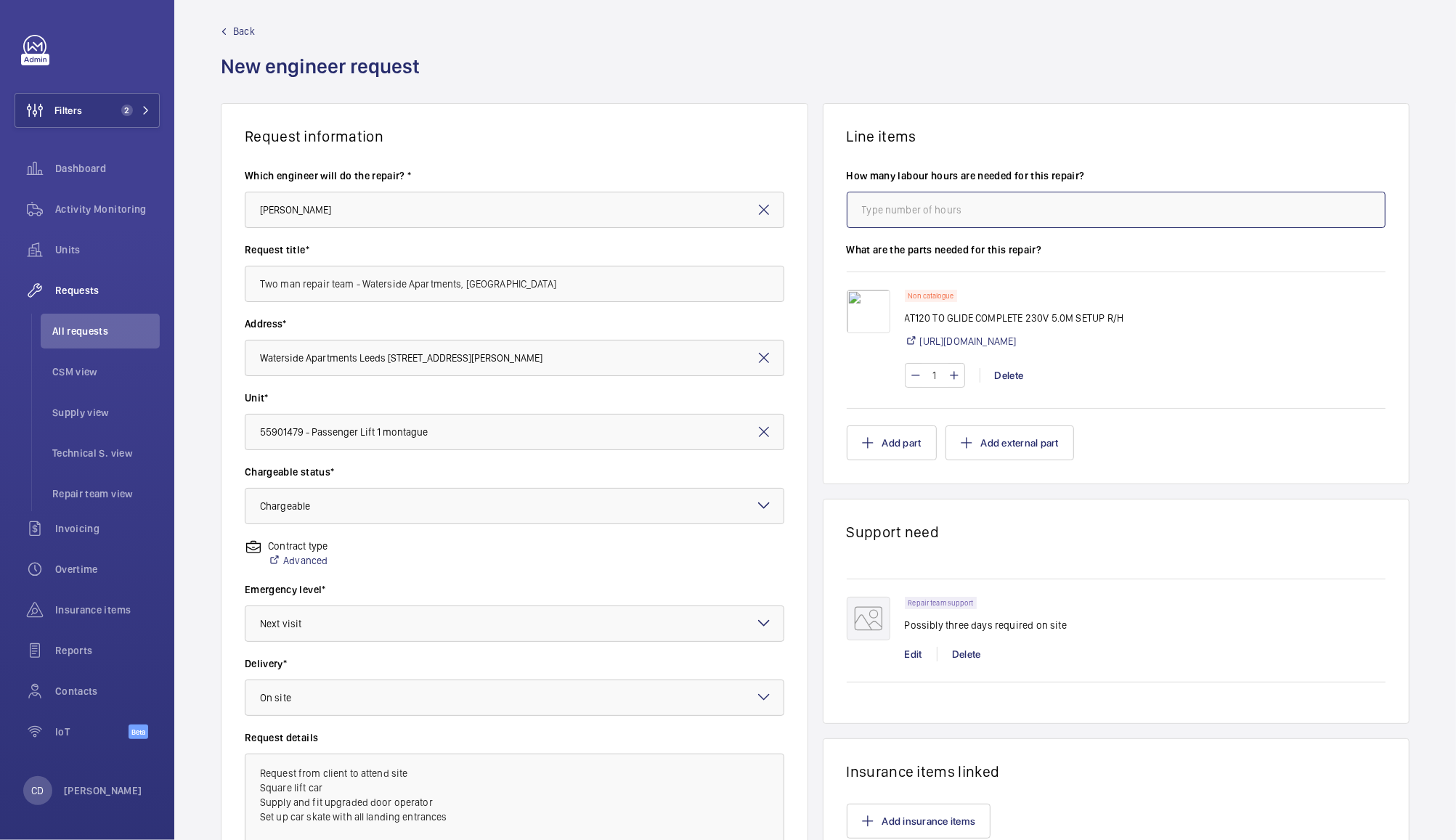
click at [927, 210] on input "number" at bounding box center [1117, 209] width 540 height 37
click at [923, 212] on input "number" at bounding box center [1117, 209] width 540 height 37
type input "48"
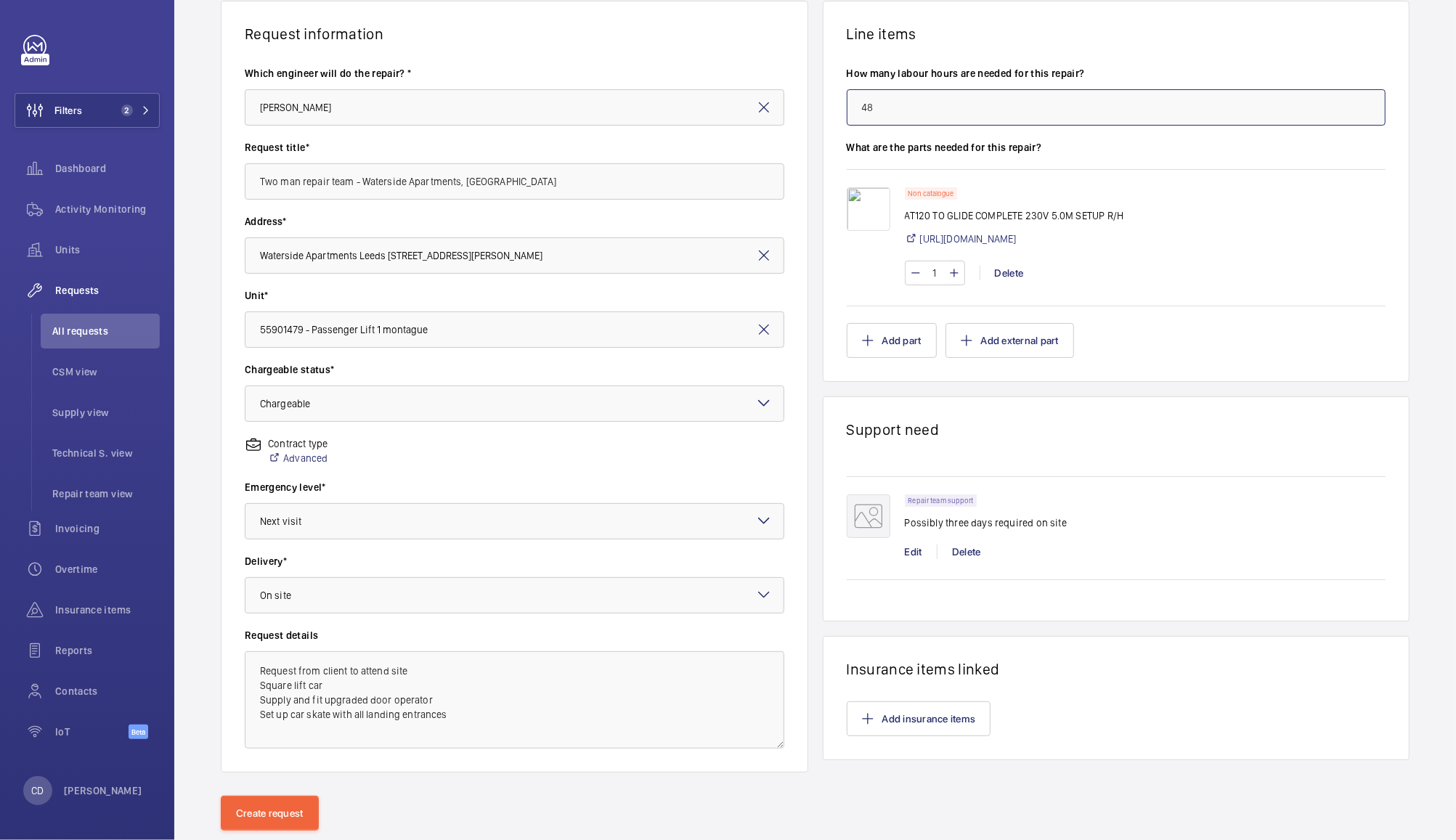
scroll to position [150, 0]
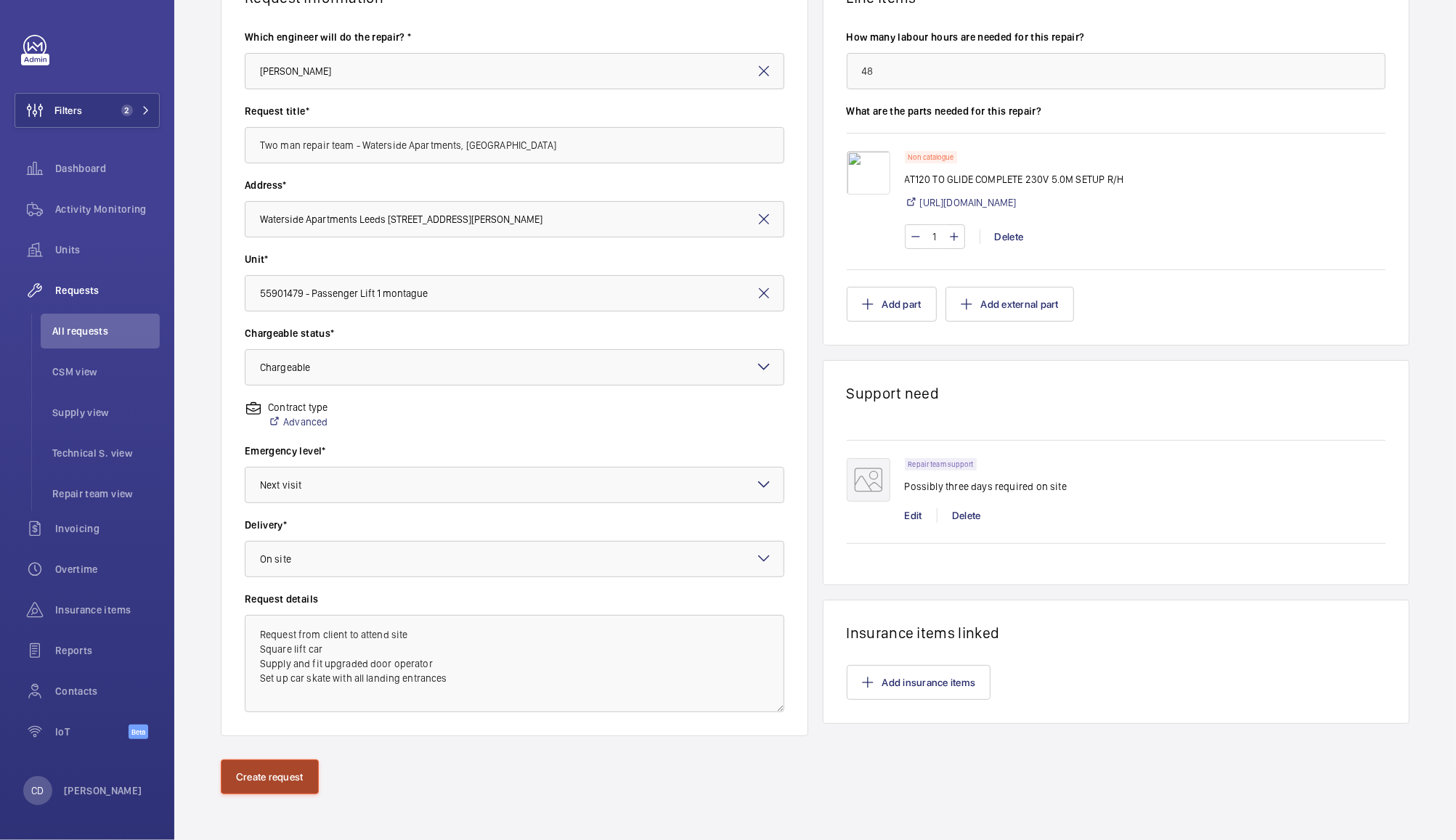
click at [271, 779] on button "Create request" at bounding box center [270, 777] width 98 height 35
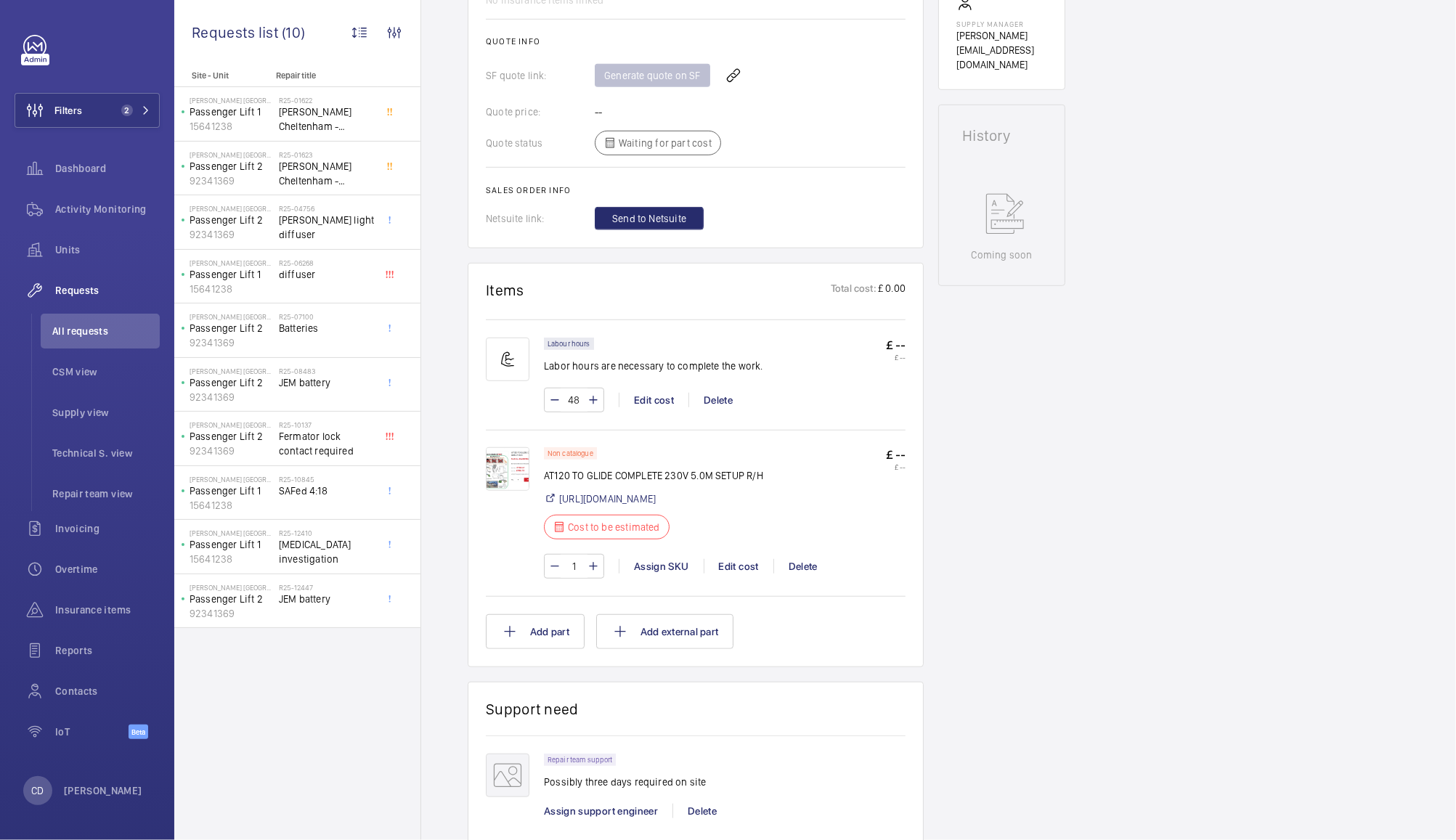
scroll to position [658, 0]
click at [507, 472] on img at bounding box center [508, 469] width 44 height 44
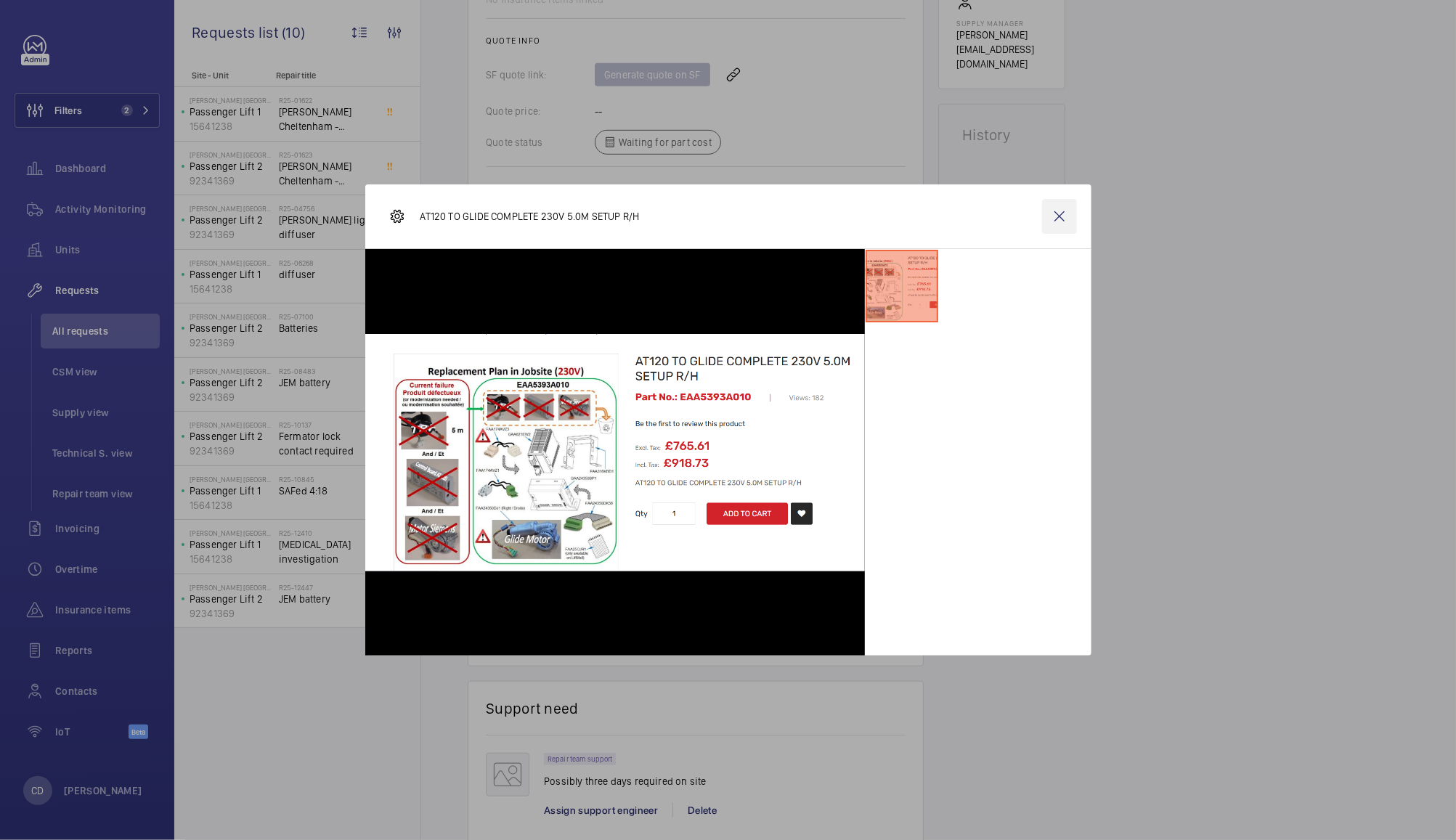
click at [1072, 228] on wm-front-icon-button at bounding box center [1059, 216] width 35 height 35
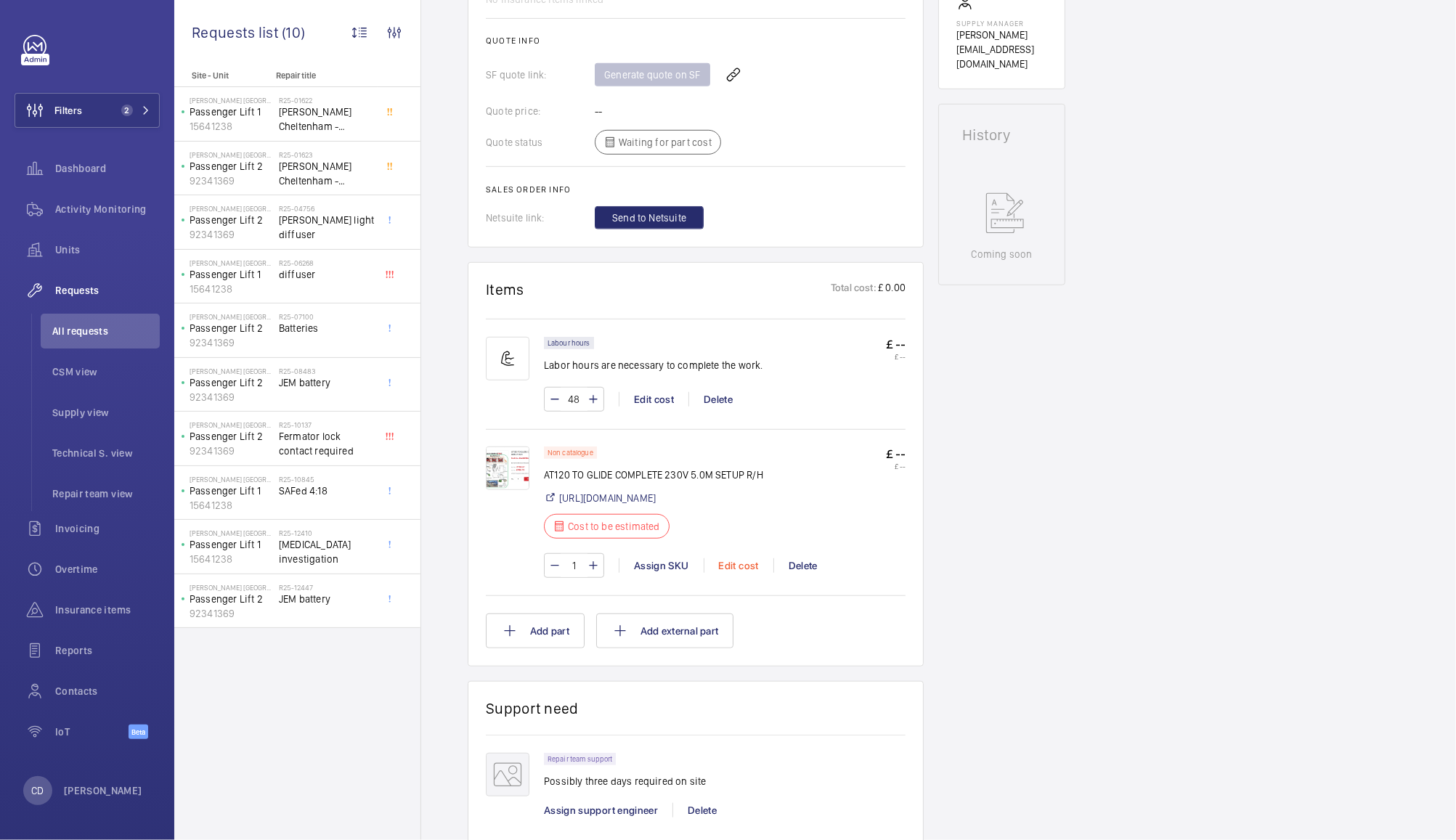
click at [745, 565] on div "Edit cost" at bounding box center [738, 566] width 69 height 14
click at [732, 572] on div "Edit cost" at bounding box center [738, 566] width 69 height 14
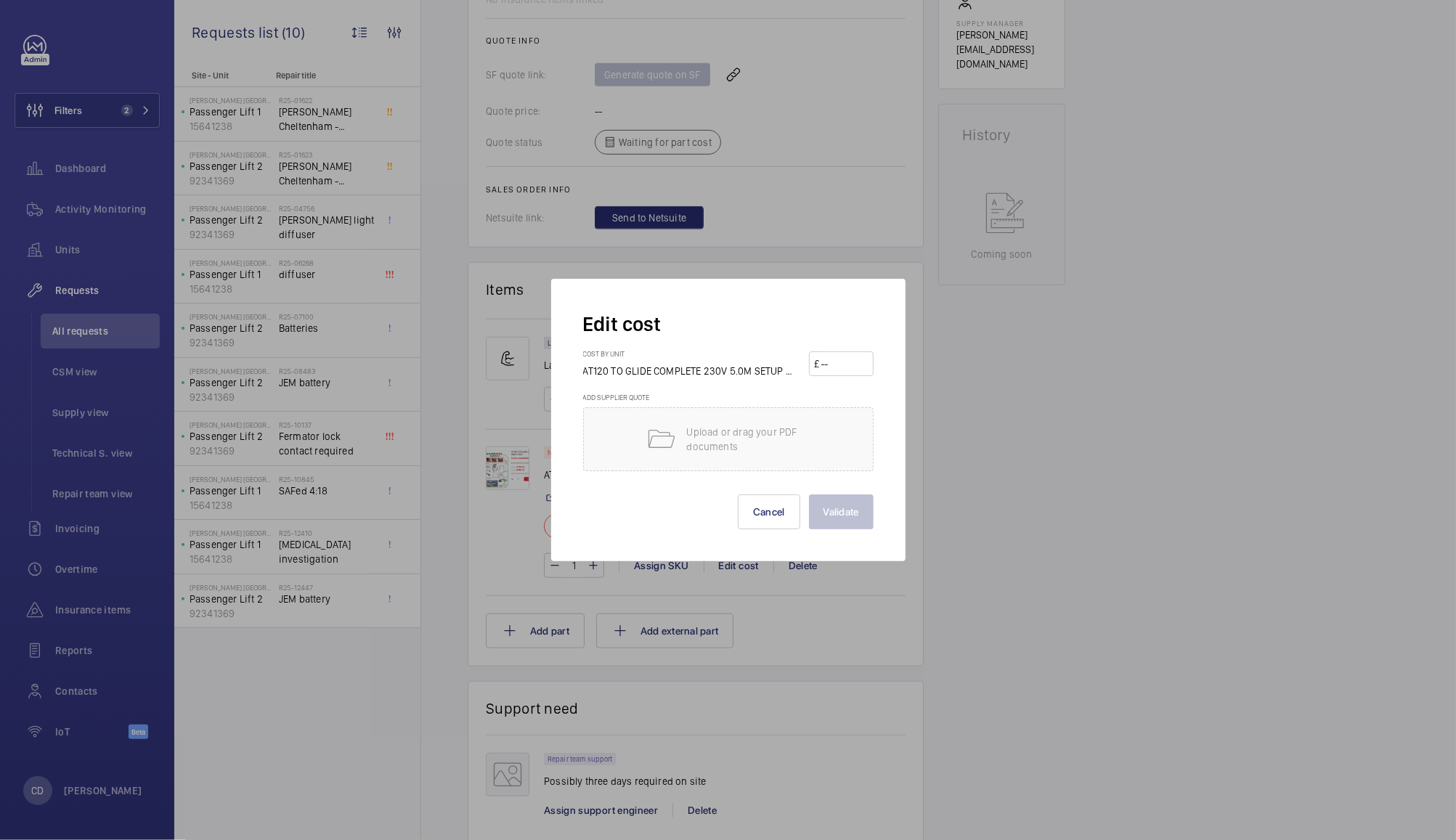
click at [848, 362] on input "number" at bounding box center [844, 363] width 49 height 23
type input "765.61"
click at [848, 517] on button "Validate" at bounding box center [841, 511] width 65 height 35
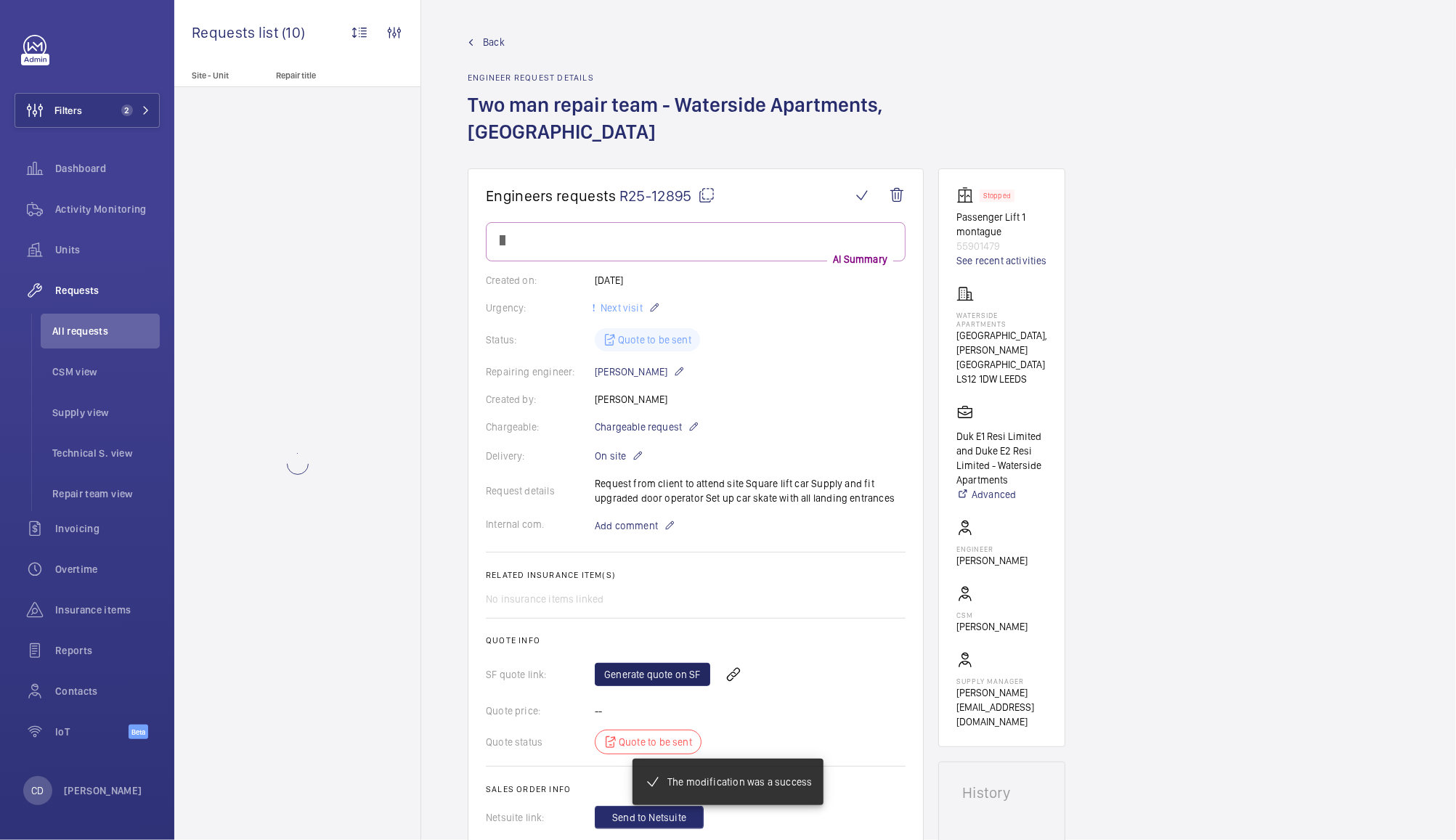
click at [848, 730] on div "Quote status Quote to be sent" at bounding box center [695, 743] width 419 height 25
click at [663, 664] on link "Generate quote on SF" at bounding box center [653, 675] width 116 height 23
